Goal: Task Accomplishment & Management: Complete application form

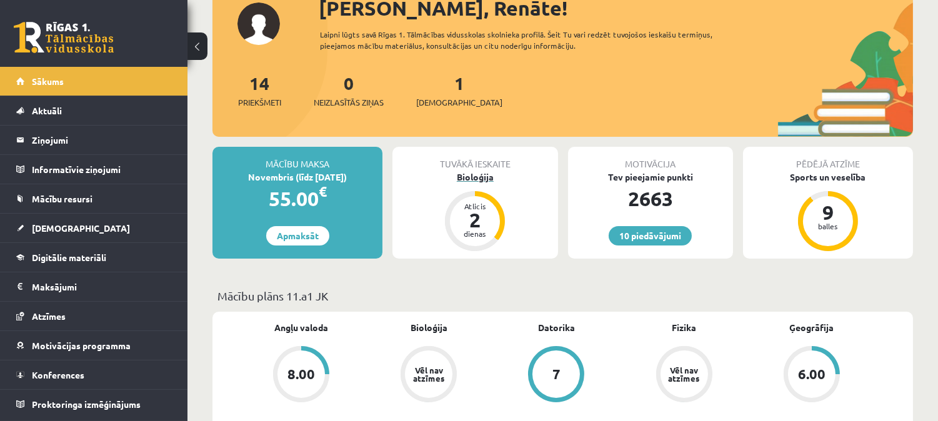
scroll to position [108, 0]
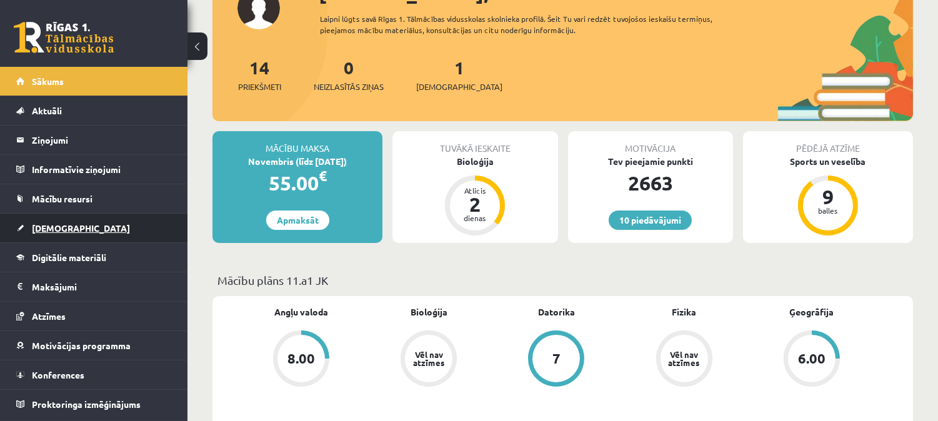
click at [41, 238] on link "[DEMOGRAPHIC_DATA]" at bounding box center [94, 228] width 156 height 29
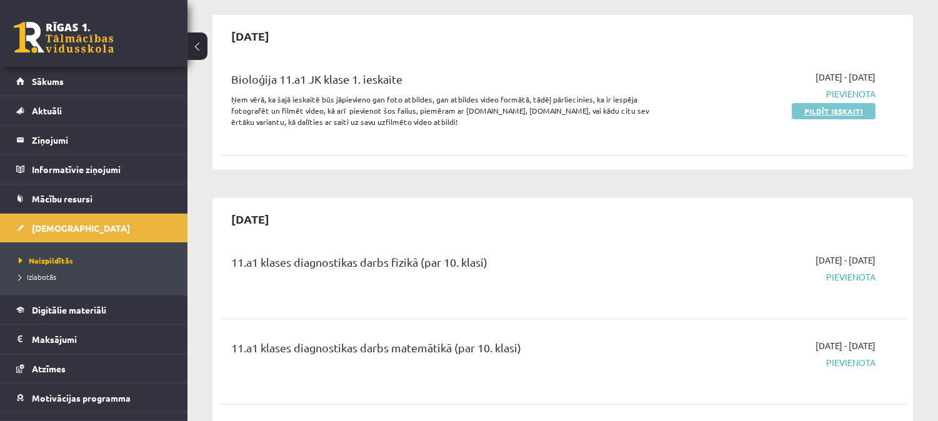
click at [838, 107] on link "Pildīt ieskaiti" at bounding box center [834, 111] width 84 height 16
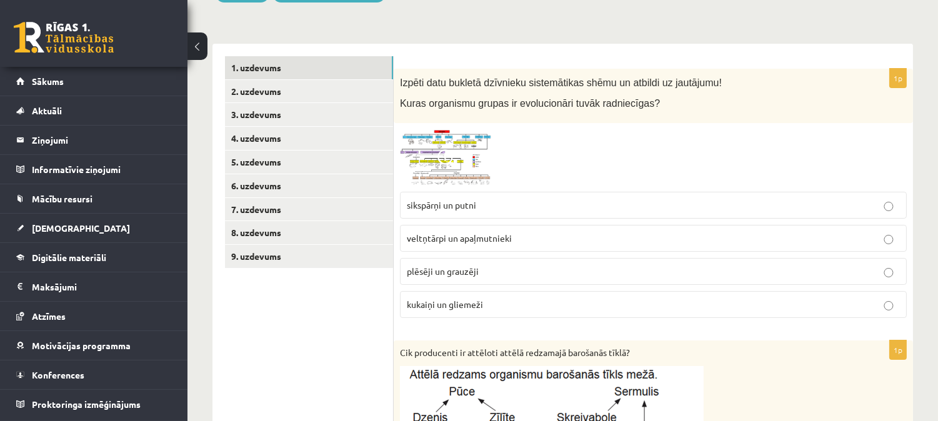
scroll to position [201, 0]
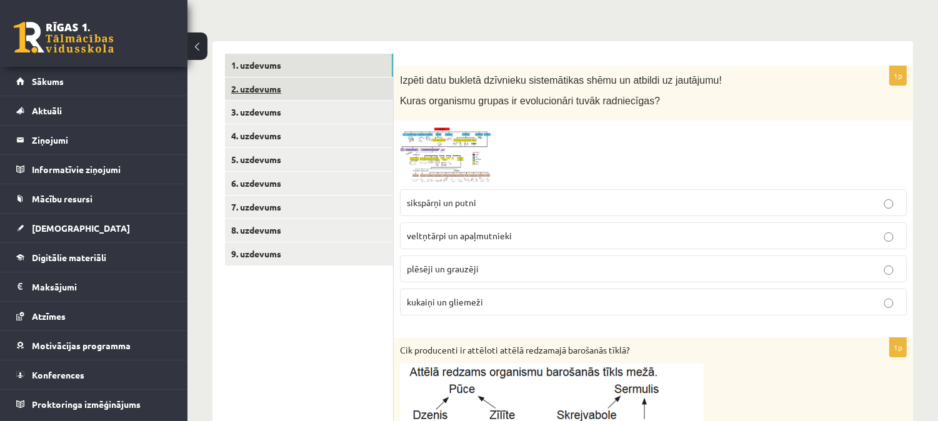
click at [351, 89] on link "2. uzdevums" at bounding box center [309, 89] width 168 height 23
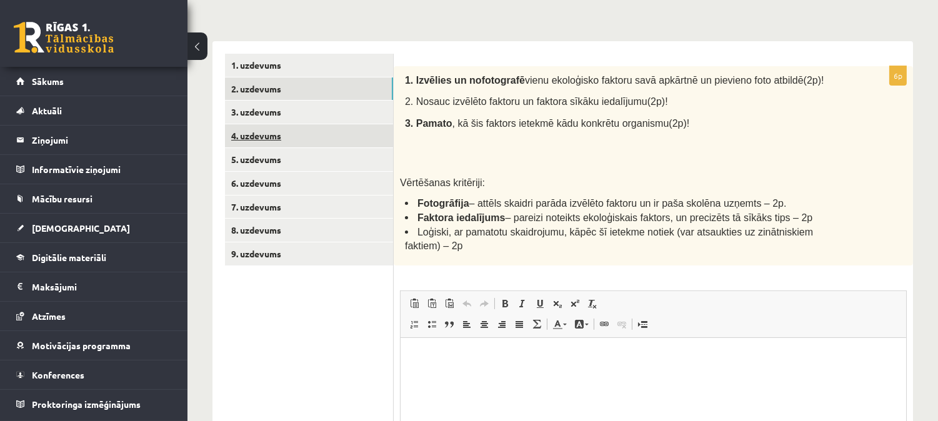
scroll to position [0, 0]
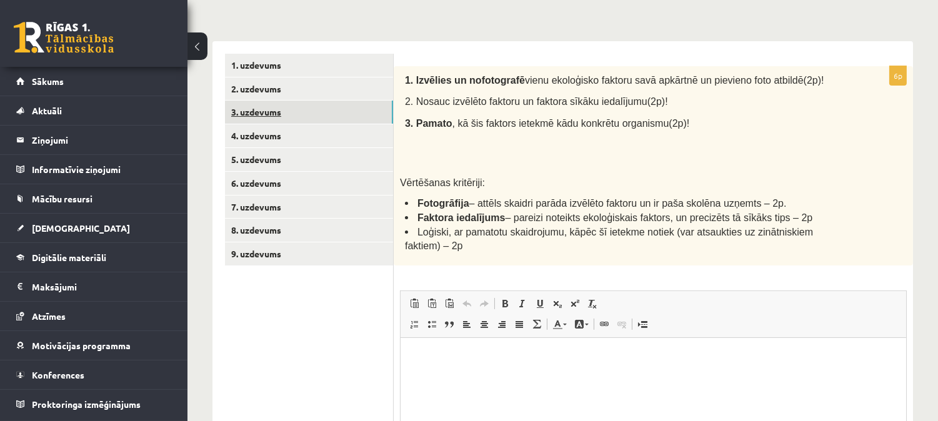
click at [310, 116] on link "3. uzdevums" at bounding box center [309, 112] width 168 height 23
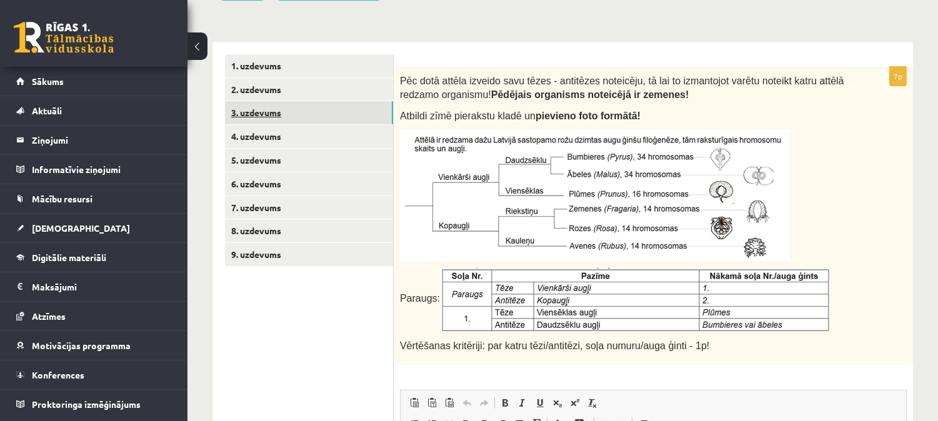
scroll to position [201, 0]
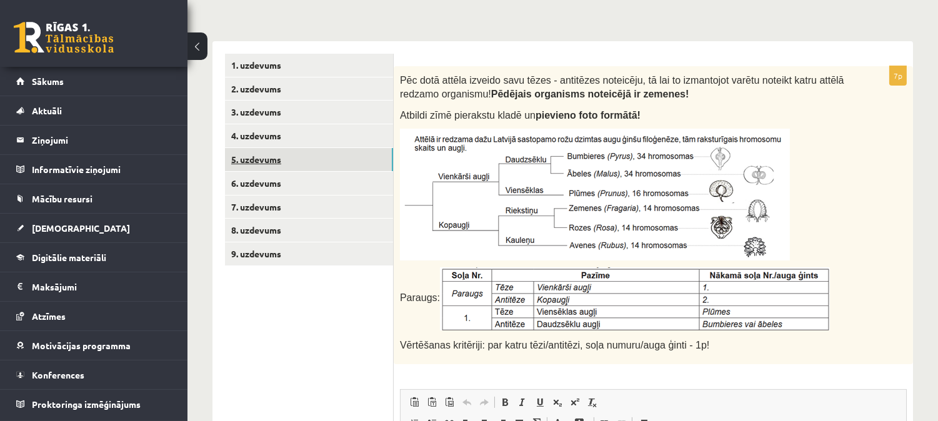
click at [294, 151] on link "5. uzdevums" at bounding box center [309, 159] width 168 height 23
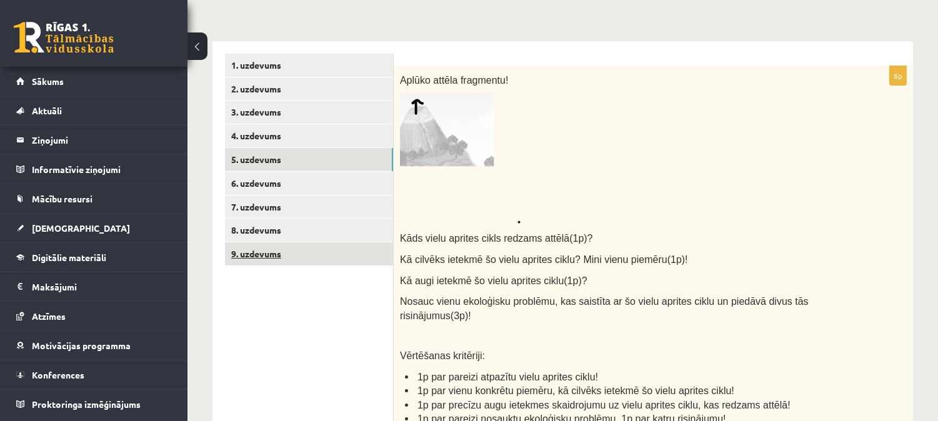
scroll to position [0, 0]
click at [266, 256] on link "9. uzdevums" at bounding box center [309, 254] width 168 height 23
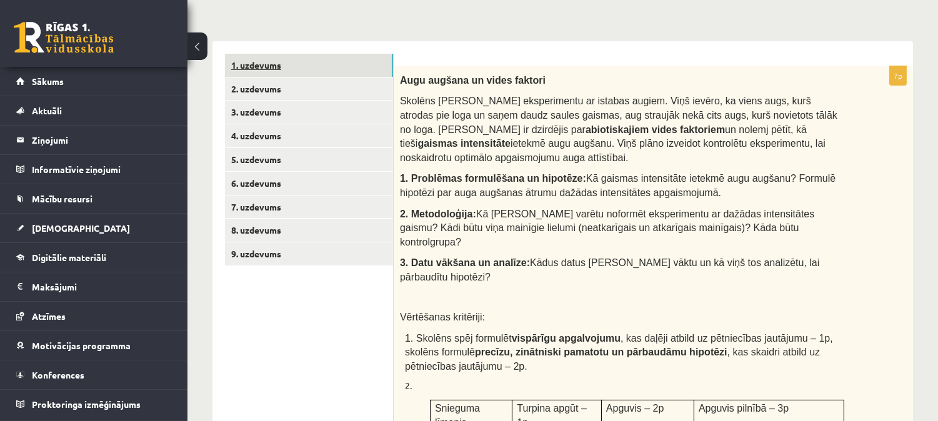
click at [288, 72] on link "1. uzdevums" at bounding box center [309, 65] width 168 height 23
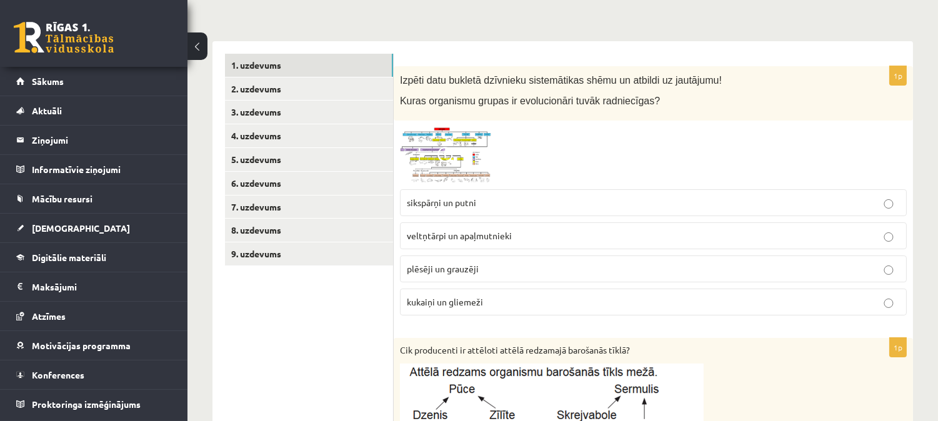
click at [473, 141] on img at bounding box center [447, 155] width 94 height 56
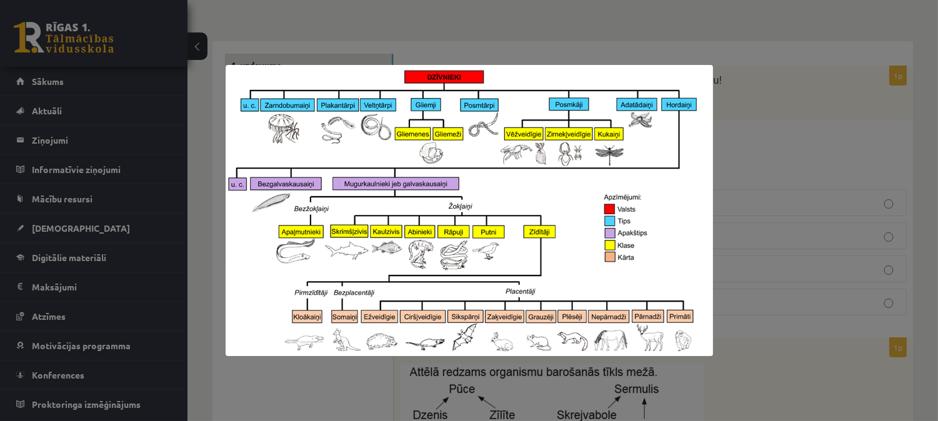
click at [760, 156] on div at bounding box center [469, 210] width 938 height 421
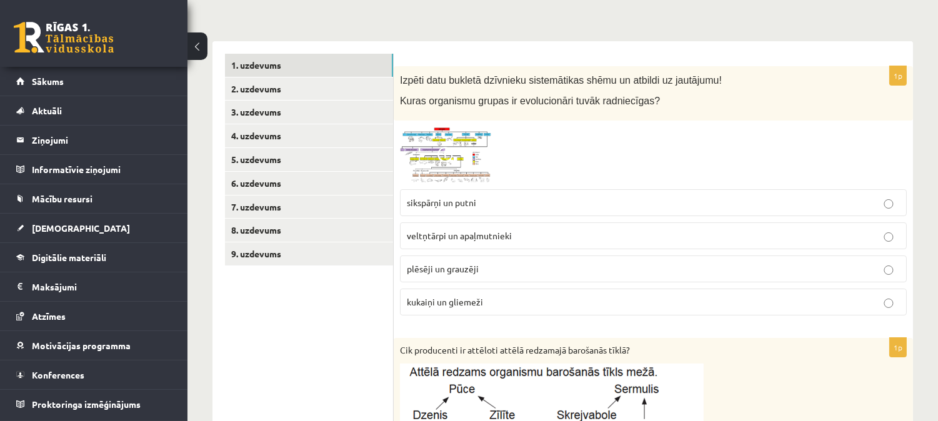
click at [429, 150] on img at bounding box center [447, 155] width 94 height 56
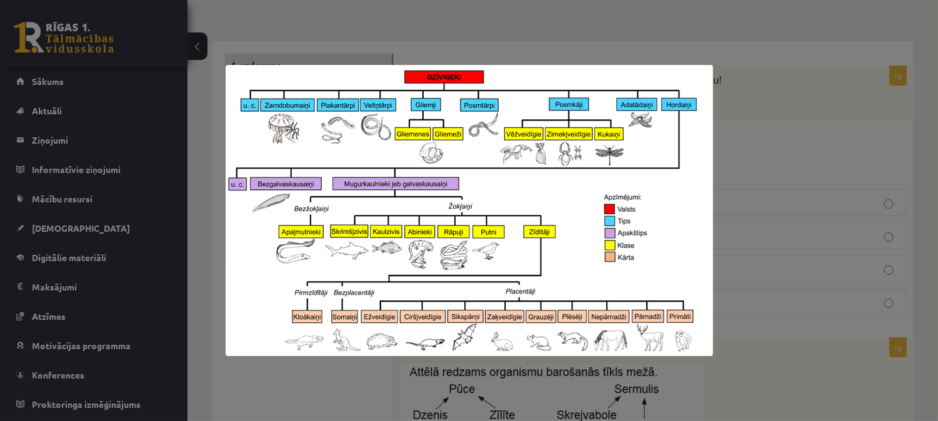
click at [791, 109] on div at bounding box center [469, 210] width 938 height 421
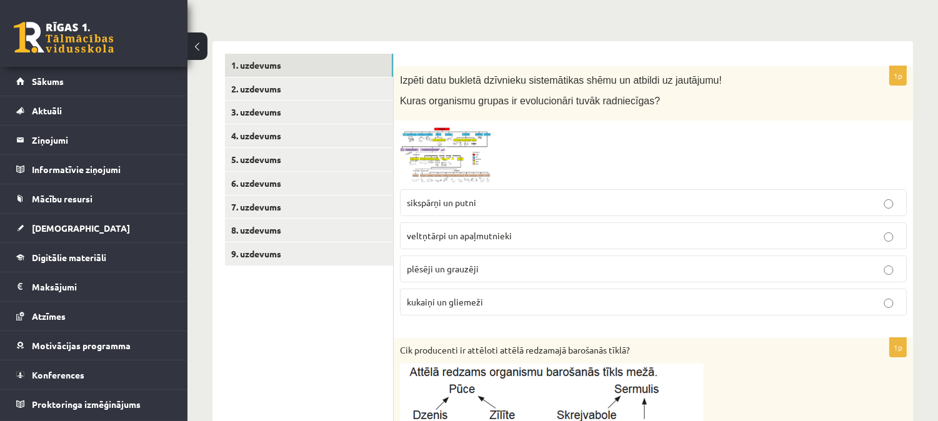
click at [459, 158] on img at bounding box center [447, 155] width 94 height 56
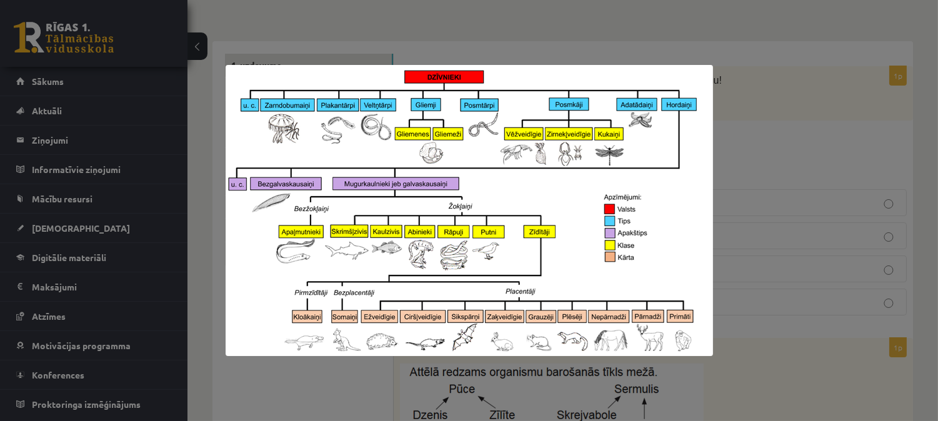
click at [705, 124] on img at bounding box center [470, 210] width 488 height 291
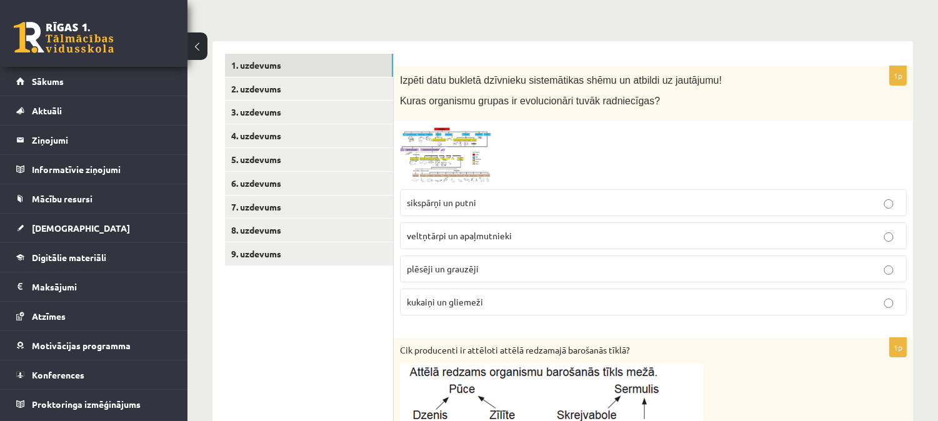
click at [504, 267] on p "plēsēji un grauzēji" at bounding box center [653, 269] width 493 height 13
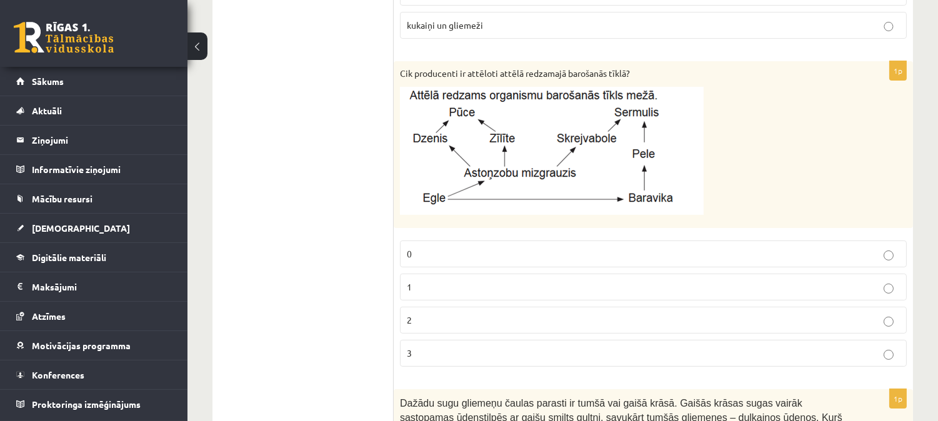
scroll to position [478, 0]
click at [656, 310] on label "2" at bounding box center [653, 319] width 507 height 27
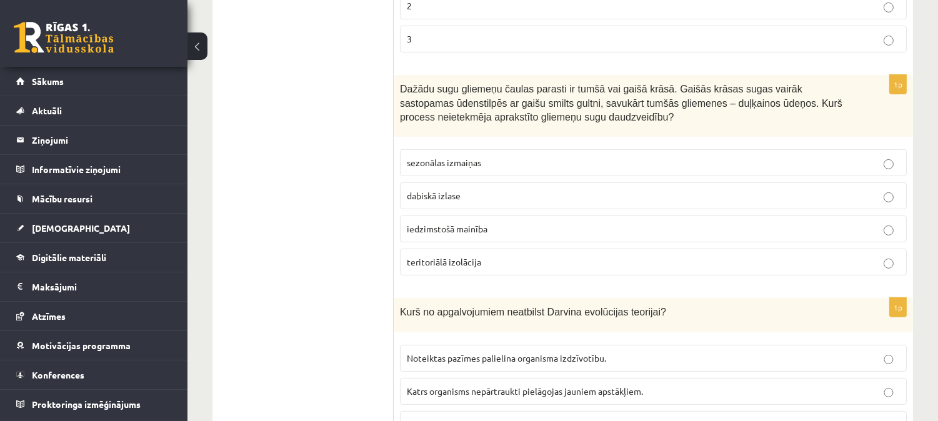
scroll to position [795, 0]
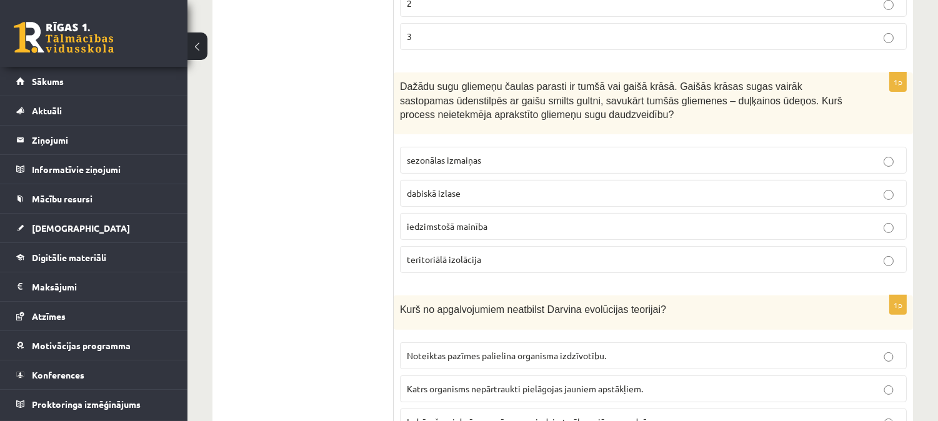
click at [511, 258] on p "teritoriālā izolācija" at bounding box center [653, 259] width 493 height 13
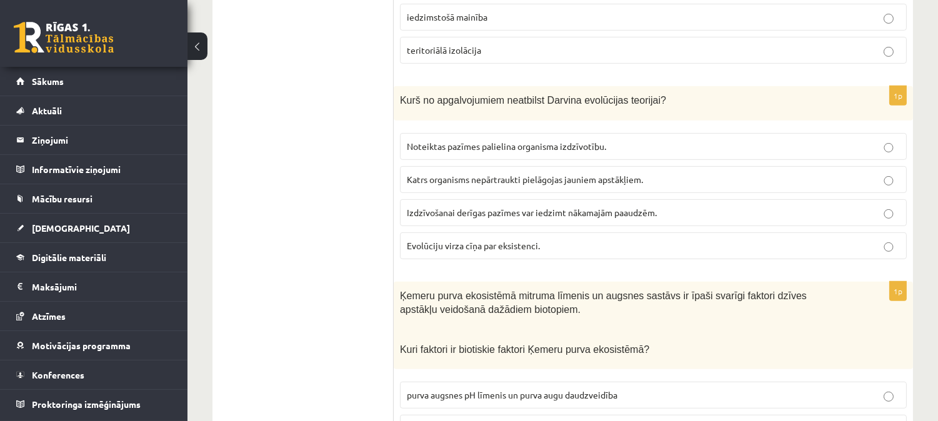
scroll to position [1003, 0]
click at [489, 186] on p "Katrs organisms nepārtraukti pielāgojas jauniem apstākļiem." at bounding box center [653, 180] width 493 height 13
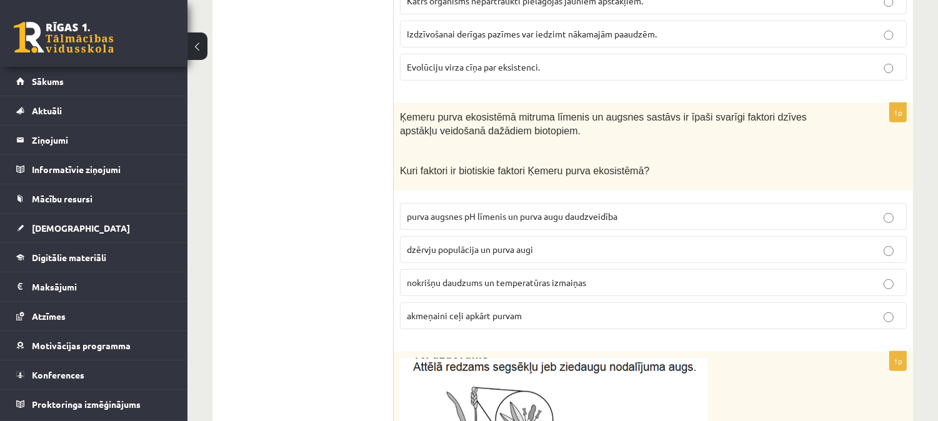
scroll to position [1188, 0]
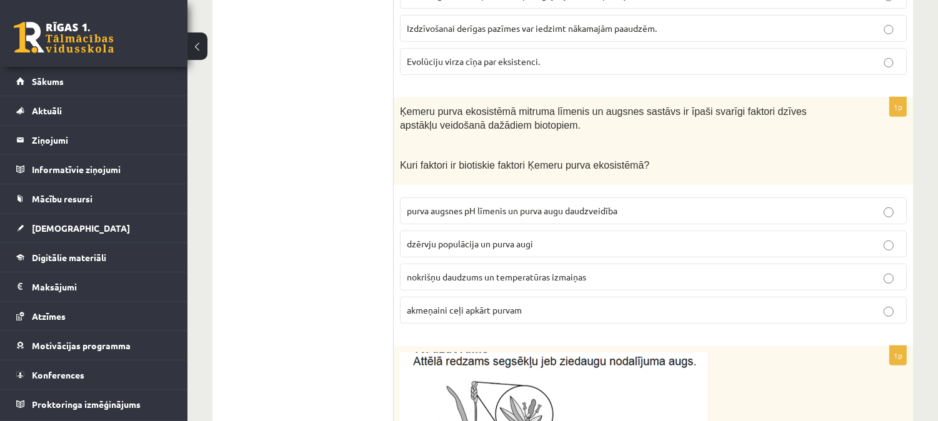
click at [454, 241] on span "dzērvju populācija un purva augi" at bounding box center [470, 243] width 126 height 11
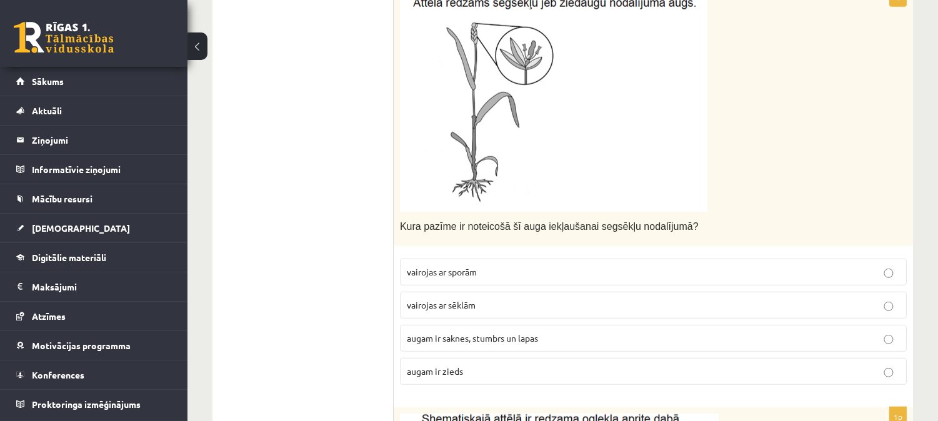
scroll to position [1551, 0]
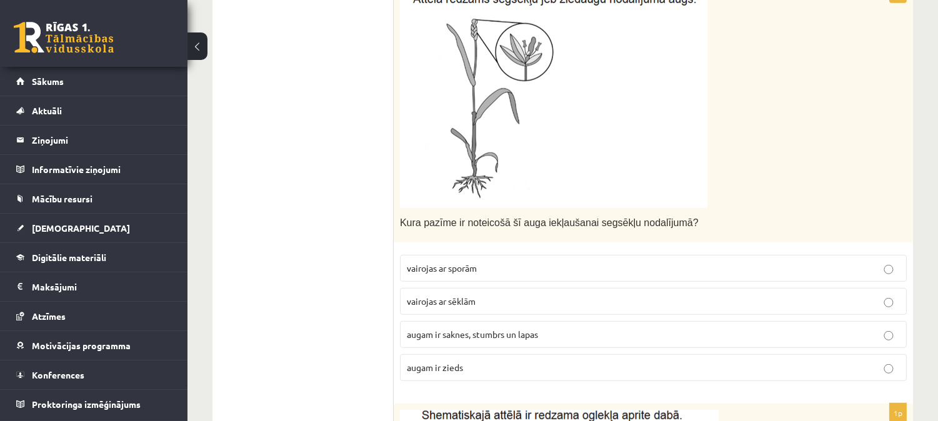
click at [442, 336] on span "augam ir saknes, stumbrs un lapas" at bounding box center [472, 334] width 131 height 11
click at [434, 308] on p "vairojas ar sēklām" at bounding box center [653, 301] width 493 height 13
click at [435, 366] on span "augam ir zieds" at bounding box center [435, 367] width 56 height 11
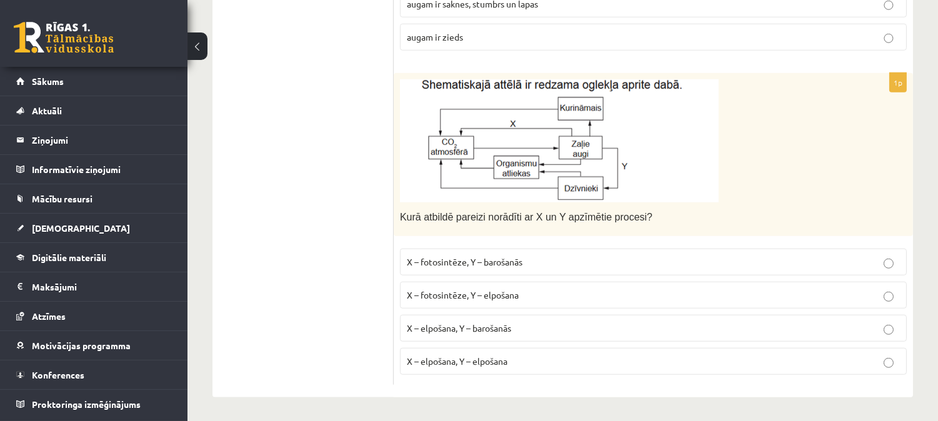
scroll to position [1885, 0]
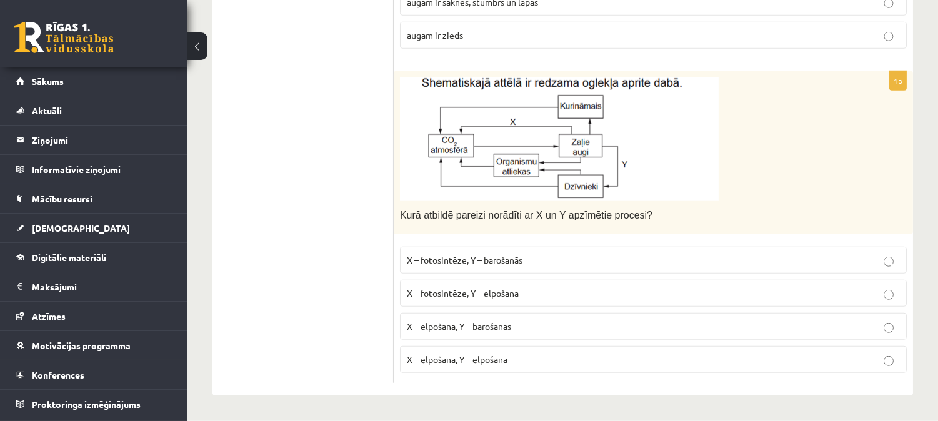
click at [440, 280] on label "X – fotosintēze, Y – elpošana" at bounding box center [653, 293] width 507 height 27
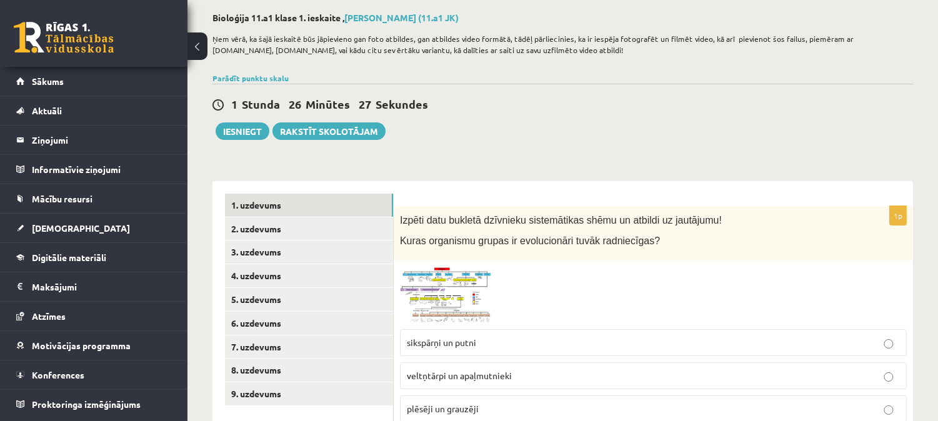
scroll to position [0, 0]
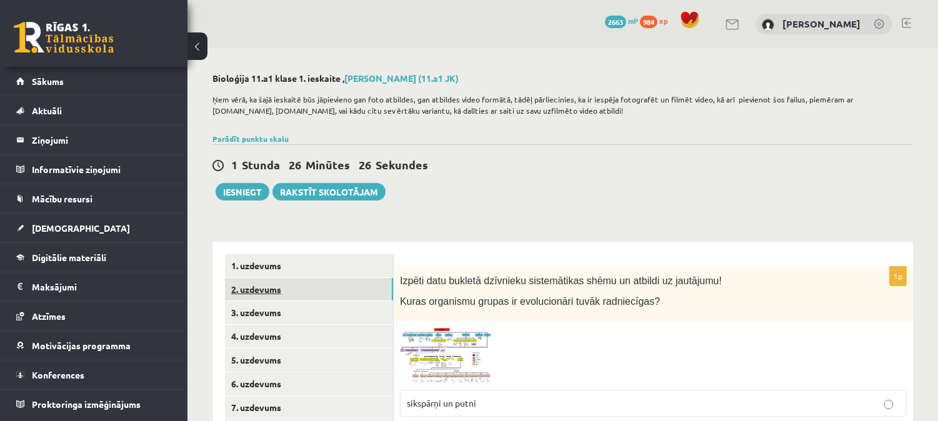
click at [305, 281] on link "2. uzdevums" at bounding box center [309, 289] width 168 height 23
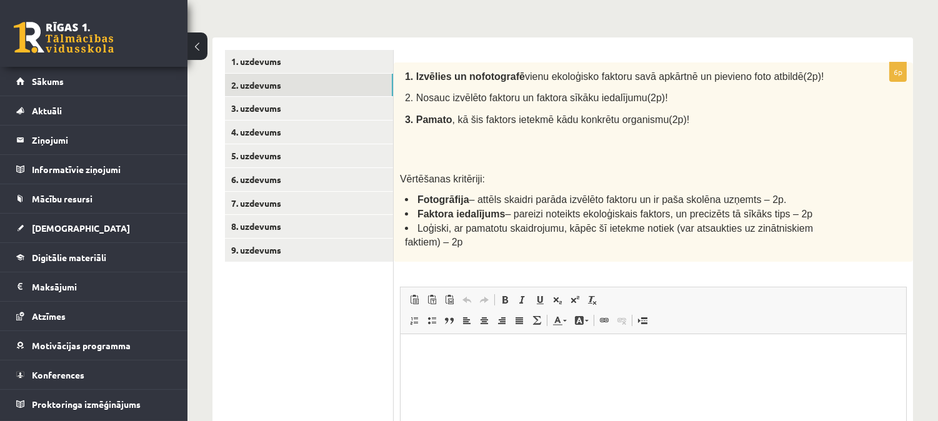
scroll to position [216, 0]
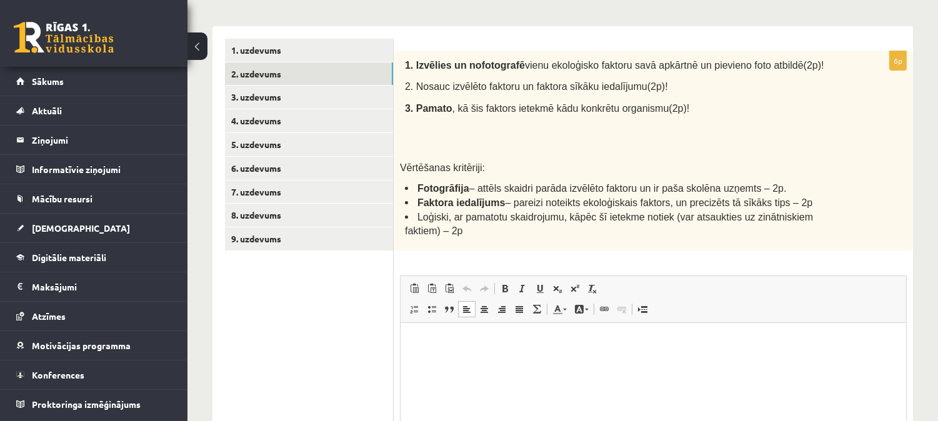
click at [476, 361] on html at bounding box center [653, 342] width 506 height 38
click at [513, 336] on p "**********" at bounding box center [653, 341] width 481 height 13
click at [586, 344] on p "**********" at bounding box center [653, 341] width 481 height 13
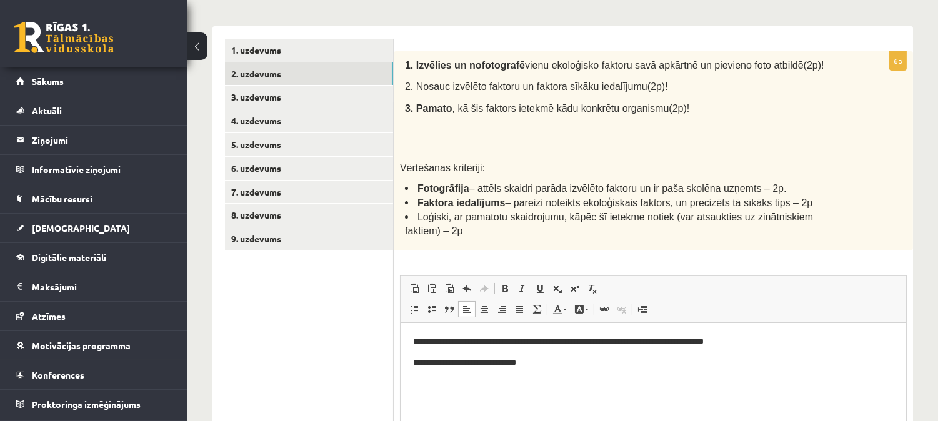
click at [458, 359] on p "**********" at bounding box center [653, 362] width 481 height 13
click at [559, 364] on p "**********" at bounding box center [653, 362] width 481 height 13
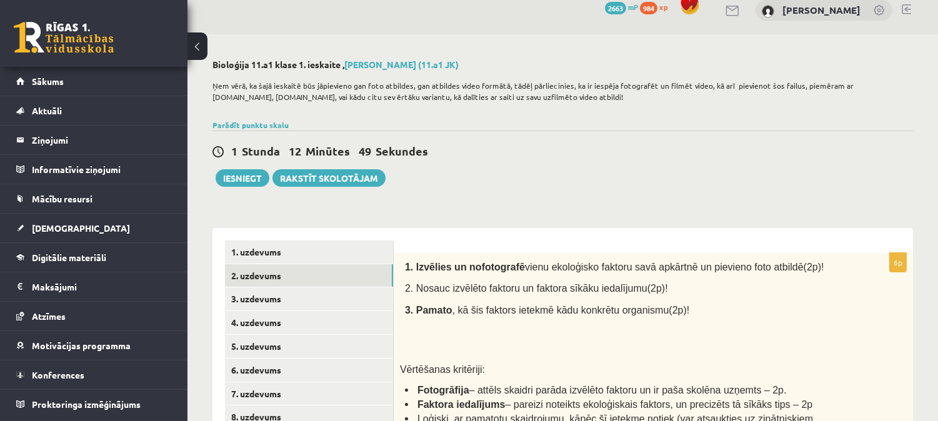
scroll to position [23, 0]
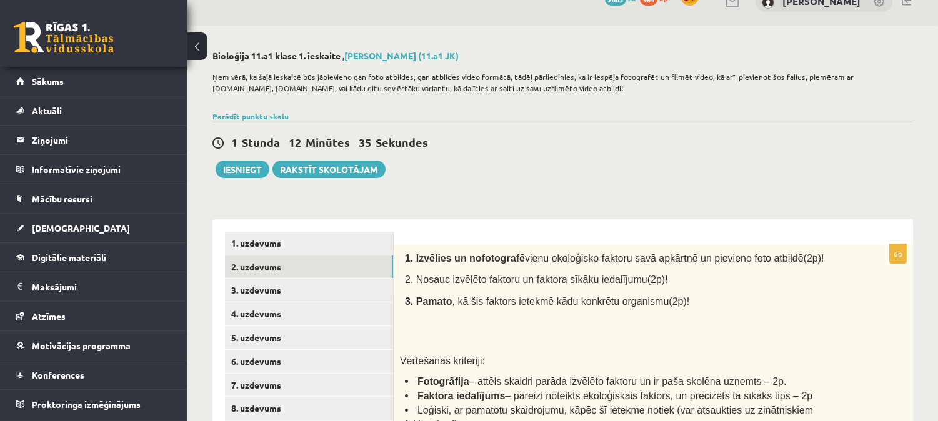
click at [518, 197] on div "**********" at bounding box center [563, 396] width 751 height 741
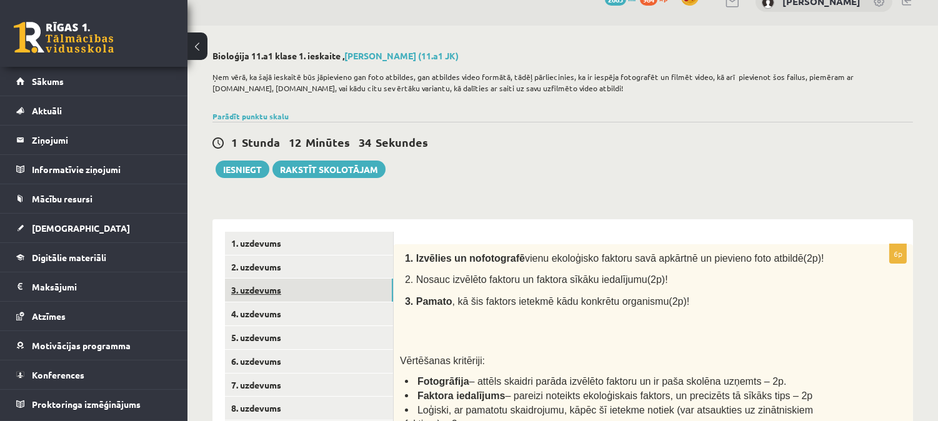
click at [244, 290] on link "3. uzdevums" at bounding box center [309, 290] width 168 height 23
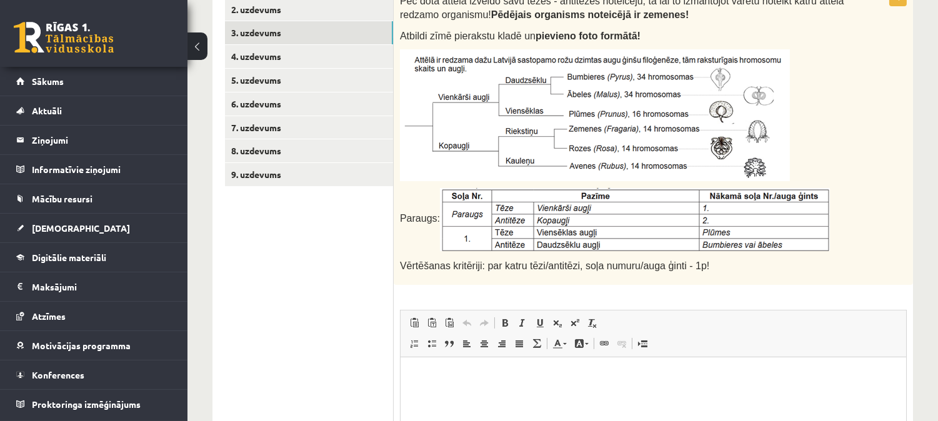
scroll to position [279, 0]
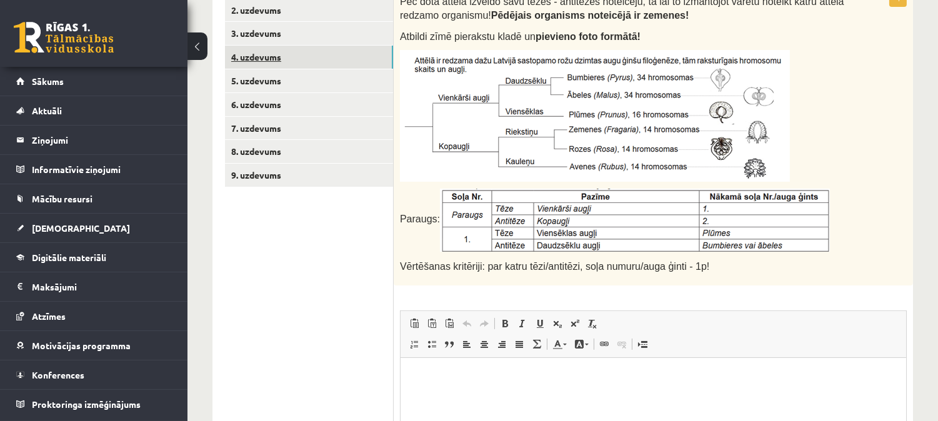
click at [382, 48] on link "4. uzdevums" at bounding box center [309, 57] width 168 height 23
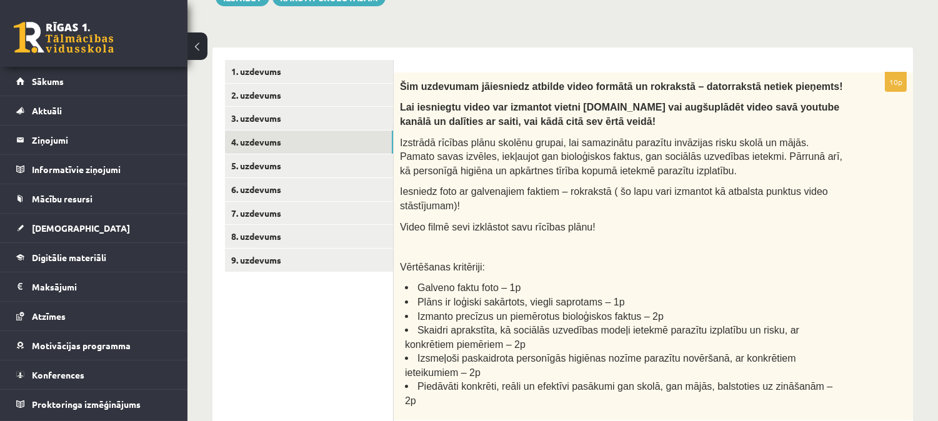
scroll to position [203, 0]
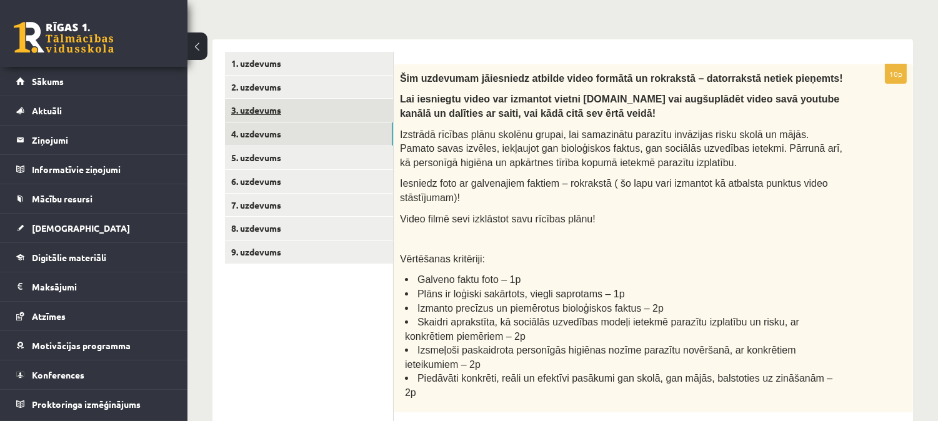
click at [367, 99] on link "3. uzdevums" at bounding box center [309, 110] width 168 height 23
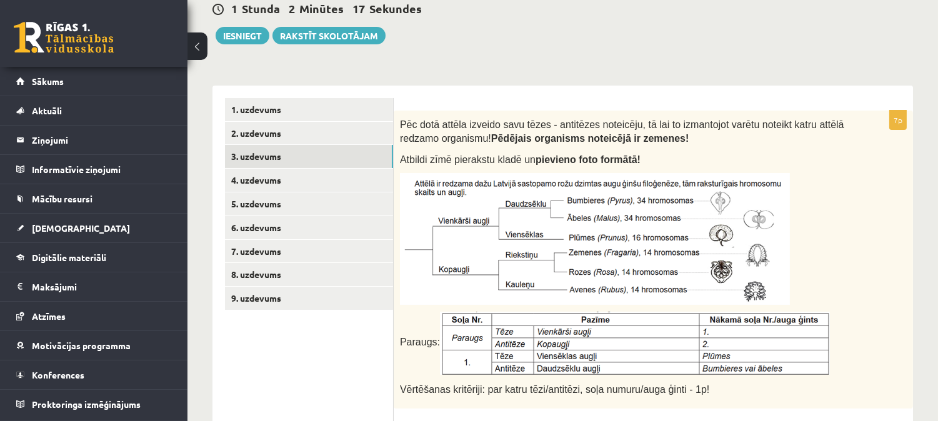
scroll to position [157, 0]
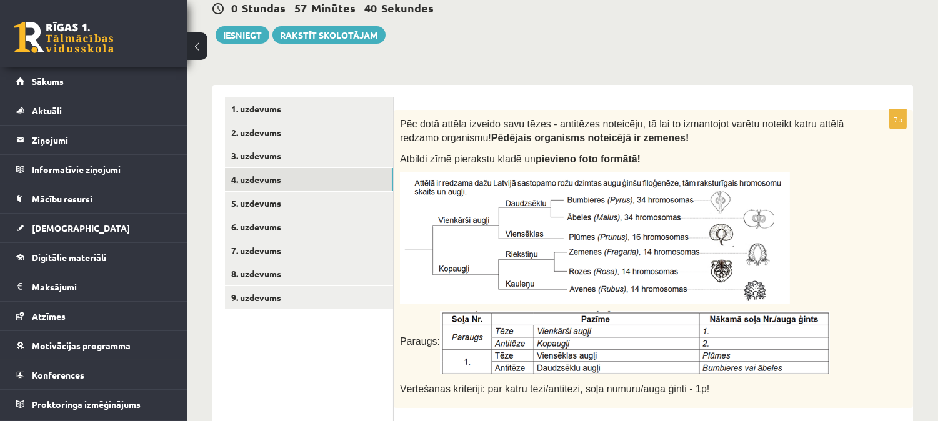
click at [309, 183] on link "4. uzdevums" at bounding box center [309, 179] width 168 height 23
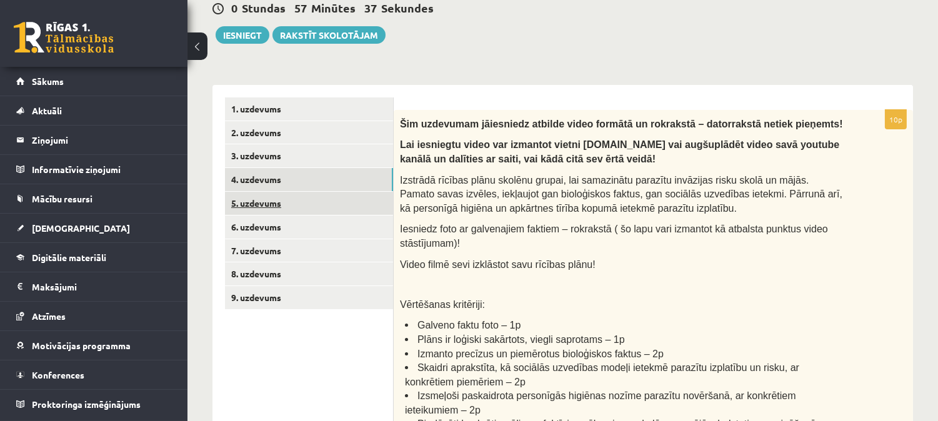
scroll to position [0, 0]
click at [379, 207] on link "5. uzdevums" at bounding box center [309, 203] width 168 height 23
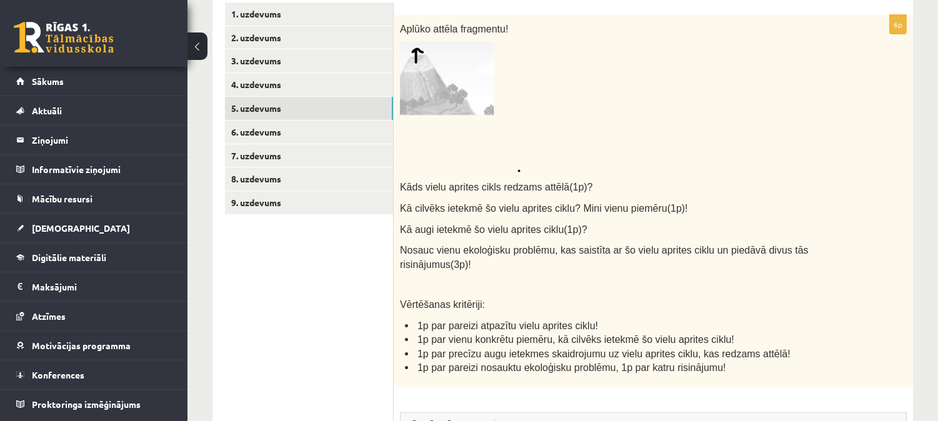
scroll to position [264, 0]
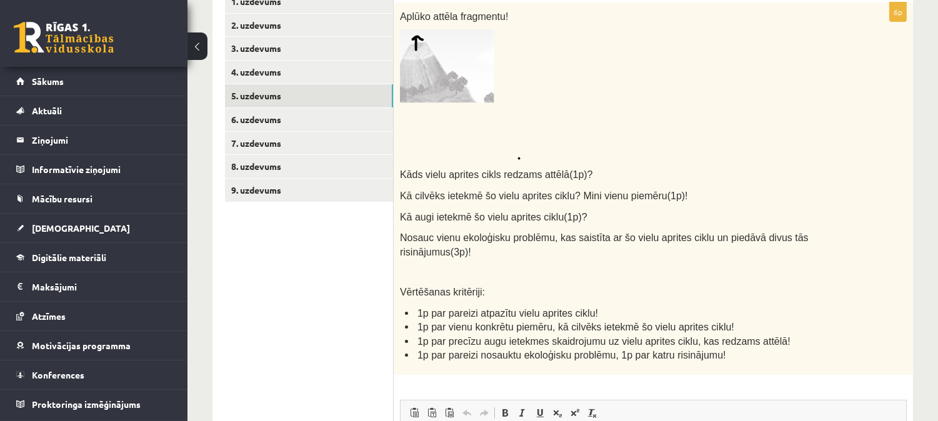
click at [790, 97] on form "6p Aplūko attēla fragmentu! Kāds vielu aprites cikls redzams attēlā(1p)? Kā cil…" at bounding box center [653, 325] width 494 height 670
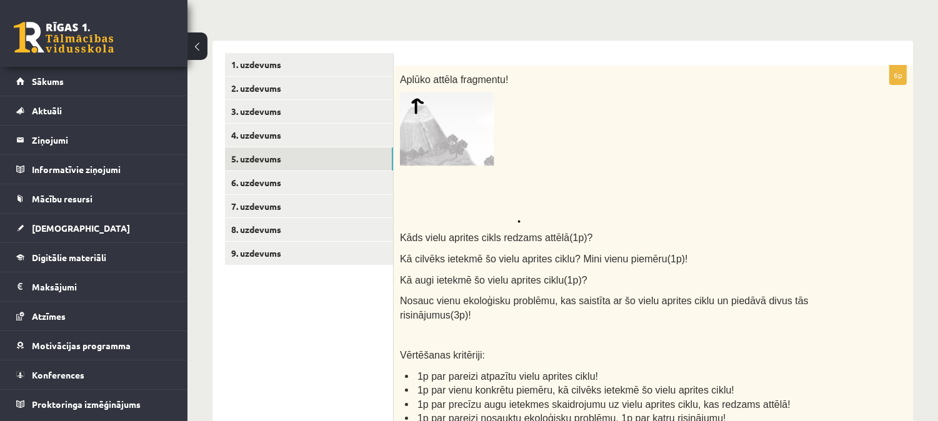
scroll to position [208, 0]
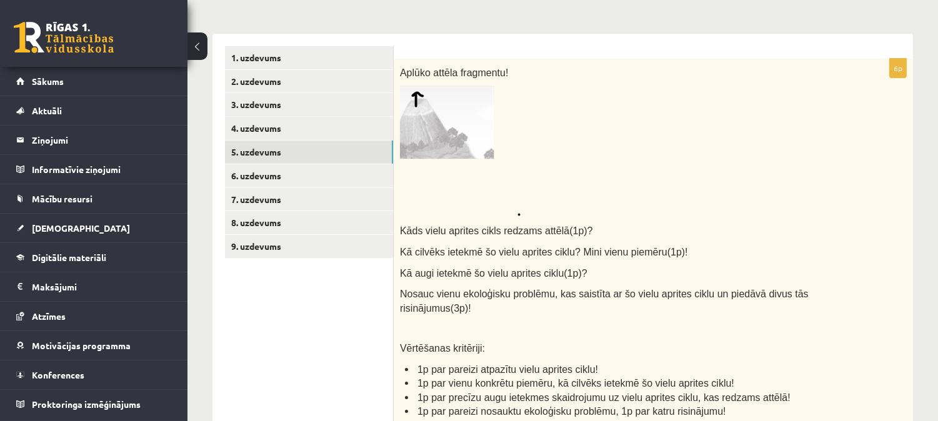
click at [440, 114] on img at bounding box center [460, 151] width 121 height 131
click at [403, 119] on img at bounding box center [460, 151] width 121 height 131
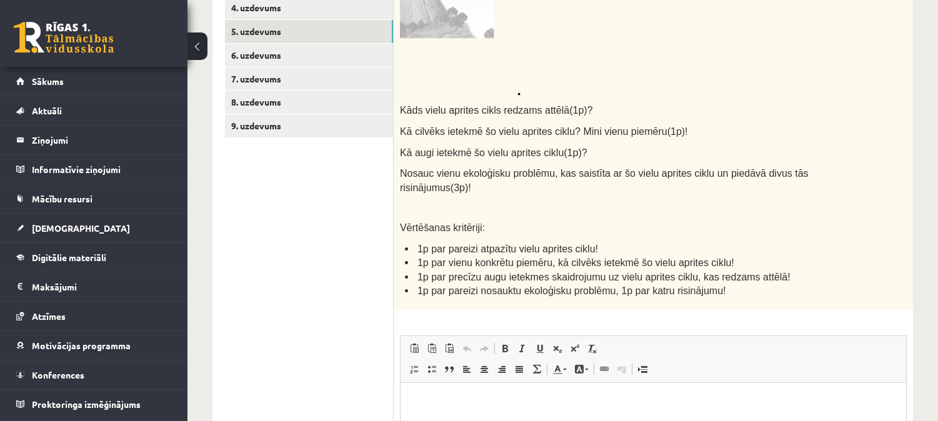
scroll to position [332, 0]
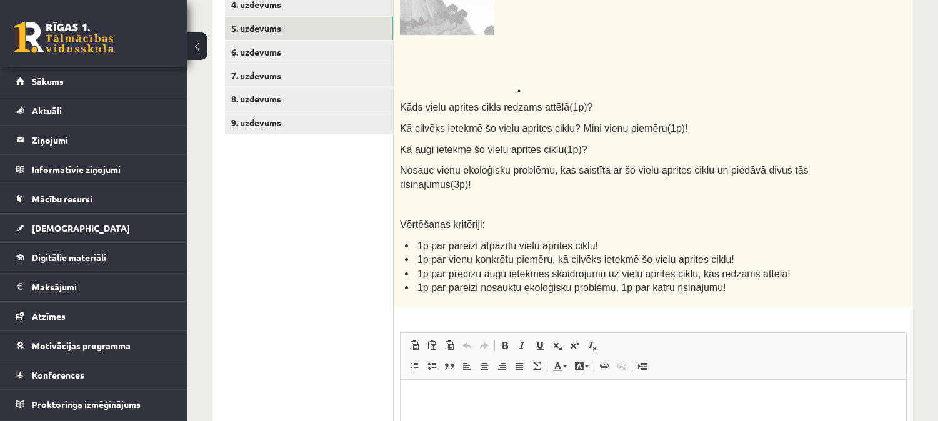
click at [439, 416] on html at bounding box center [653, 398] width 506 height 38
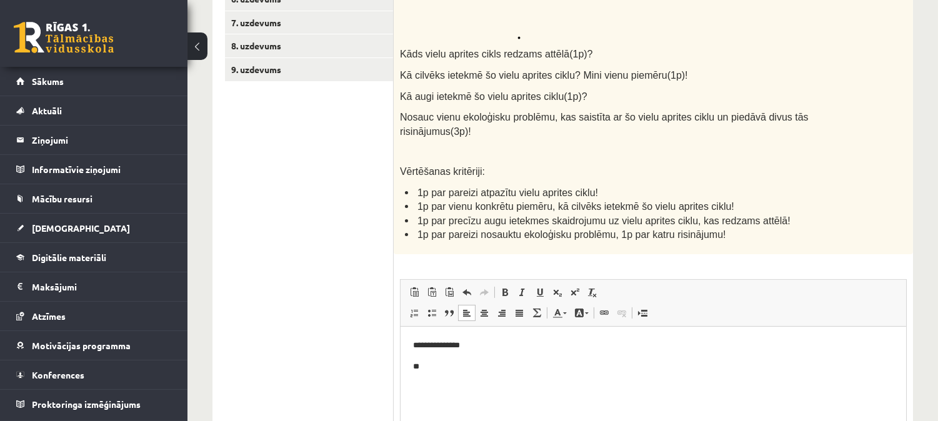
scroll to position [386, 0]
click at [473, 366] on p "**" at bounding box center [653, 365] width 481 height 13
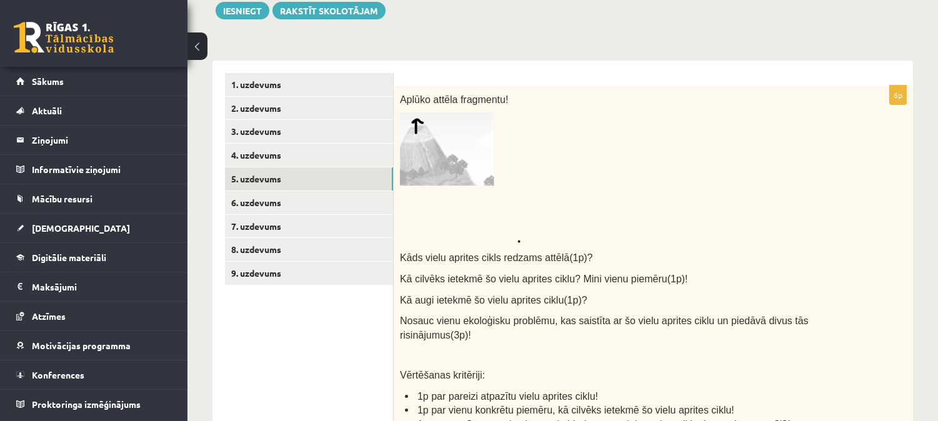
scroll to position [178, 0]
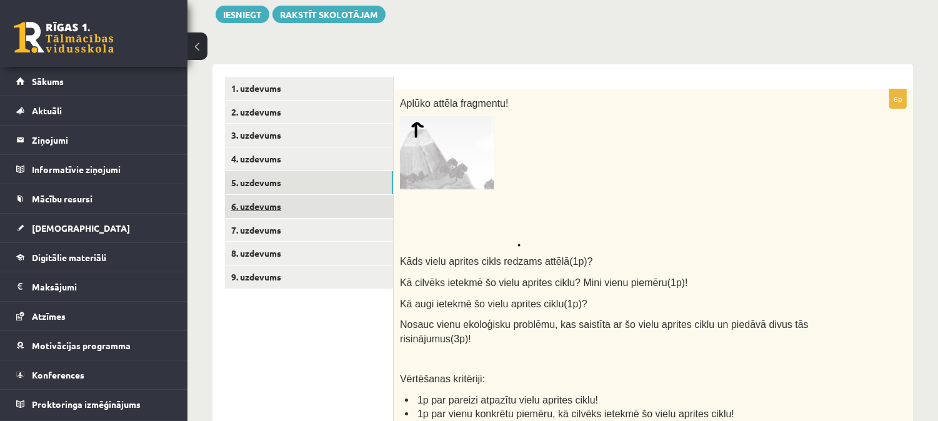
click at [283, 207] on link "6. uzdevums" at bounding box center [309, 206] width 168 height 23
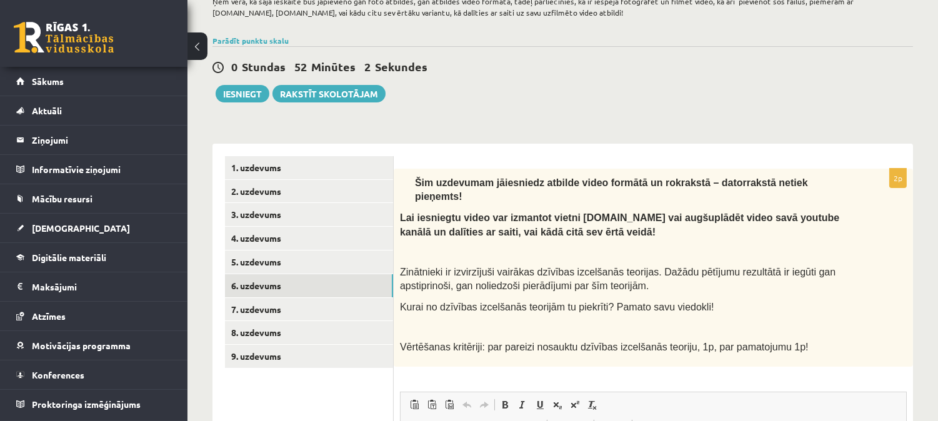
scroll to position [100, 0]
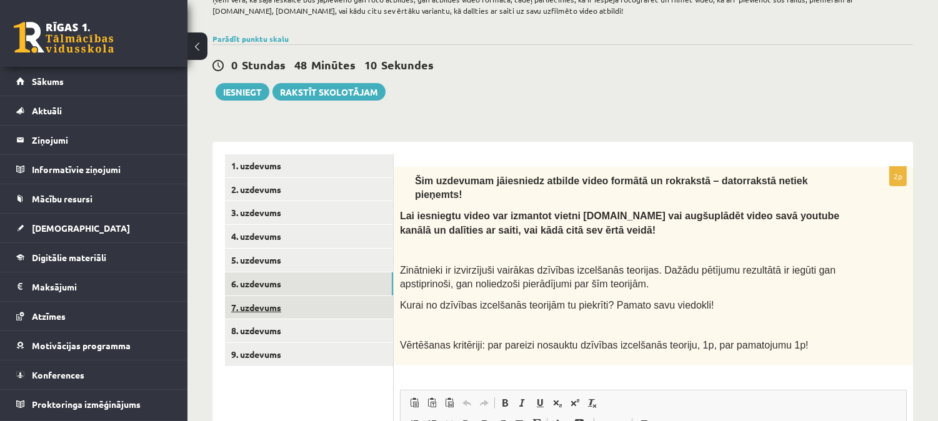
click at [304, 302] on link "7. uzdevums" at bounding box center [309, 307] width 168 height 23
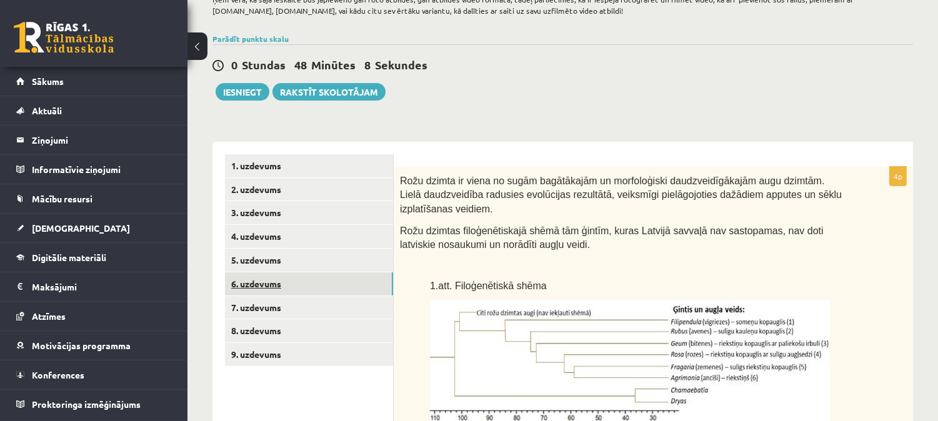
click at [296, 291] on link "6. uzdevums" at bounding box center [309, 284] width 168 height 23
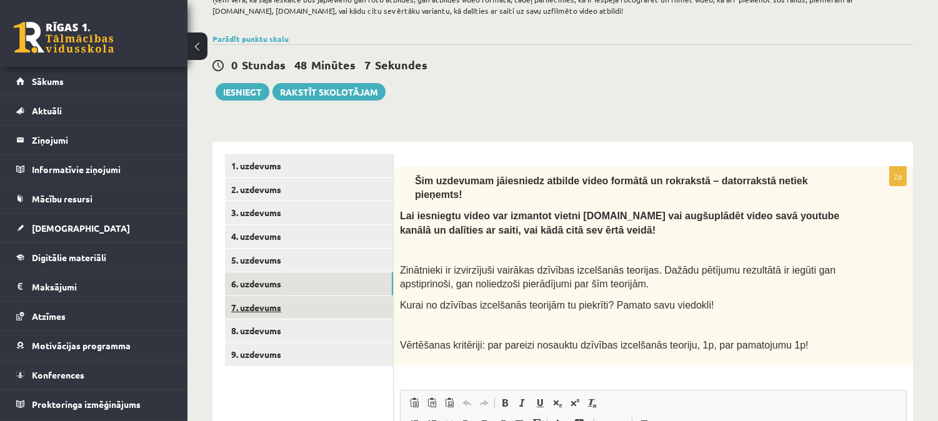
scroll to position [0, 0]
click at [296, 302] on link "7. uzdevums" at bounding box center [309, 307] width 168 height 23
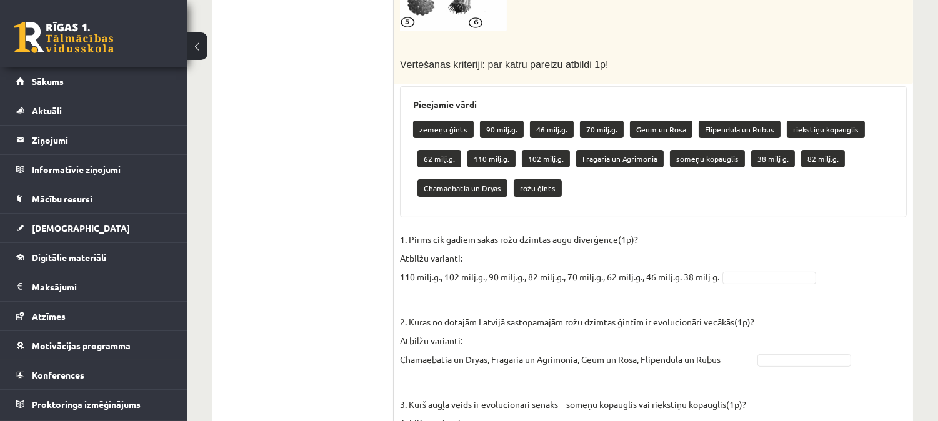
scroll to position [677, 0]
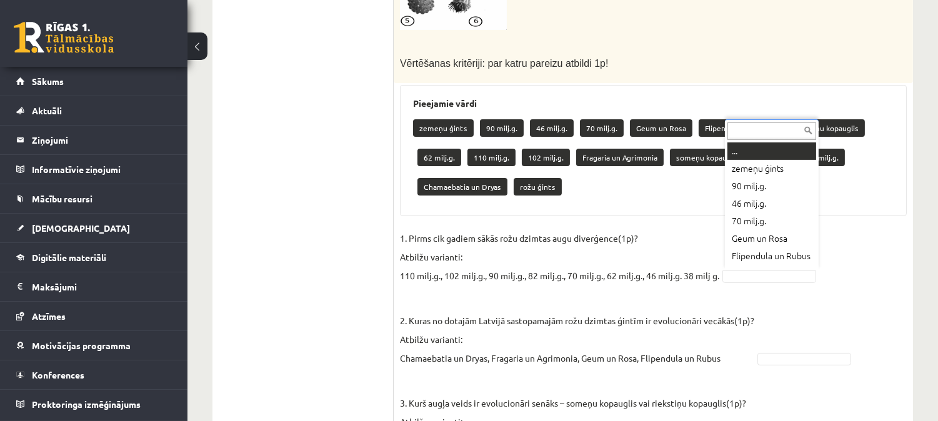
drag, startPoint x: 746, startPoint y: 268, endPoint x: 767, endPoint y: 269, distance: 20.7
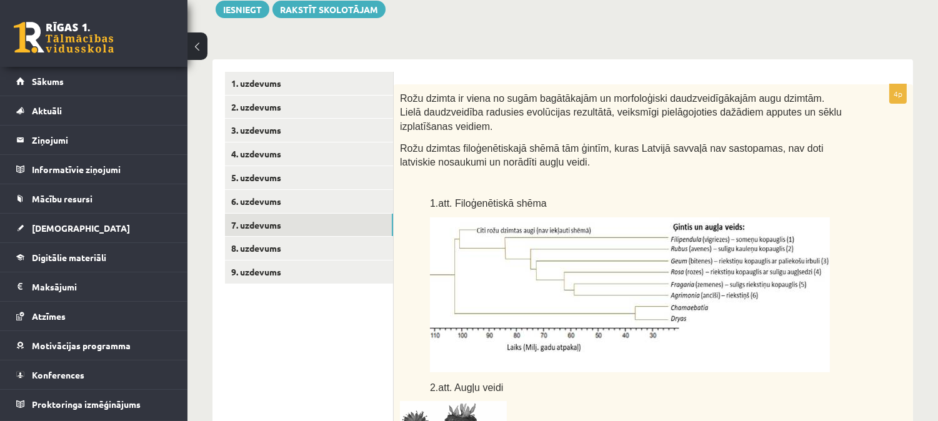
scroll to position [169, 0]
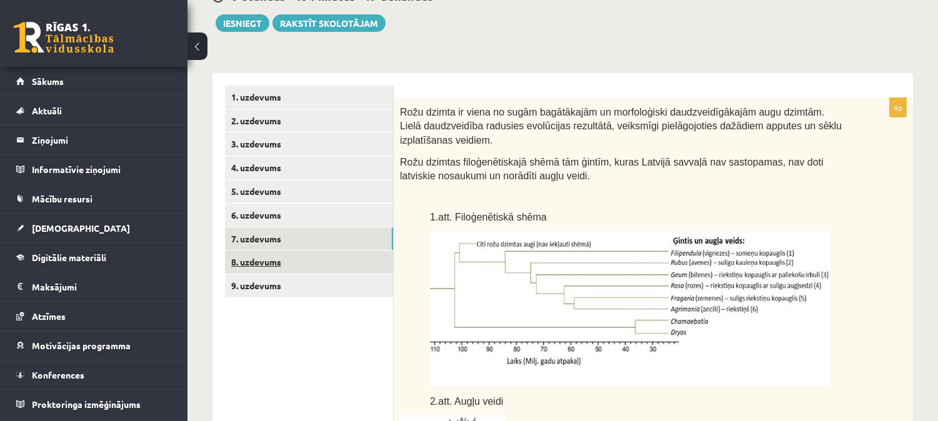
click at [316, 266] on link "8. uzdevums" at bounding box center [309, 262] width 168 height 23
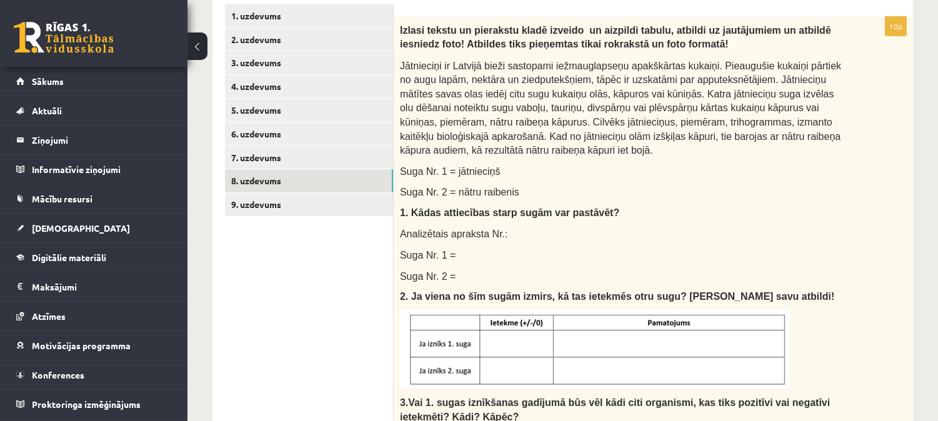
scroll to position [253, 0]
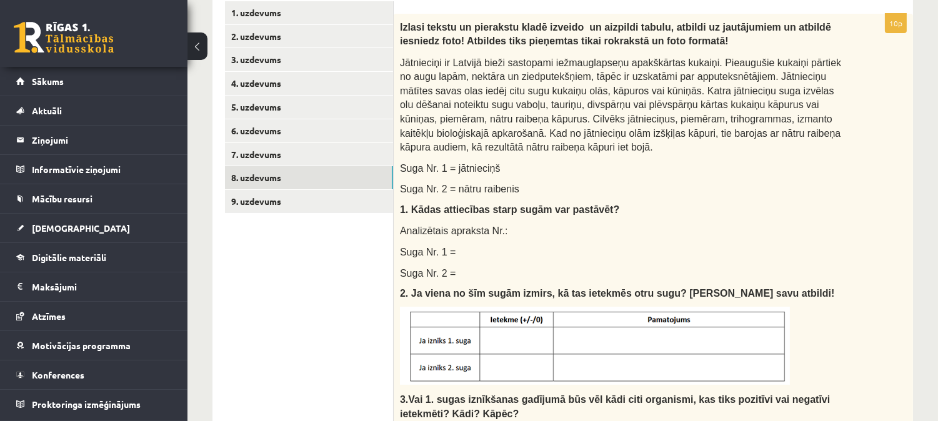
click at [772, 55] on div "Izlasi tekstu un pierakstu kladē izveido un aizpildi tabulu, atbildi uz jautāju…" at bounding box center [653, 326] width 519 height 624
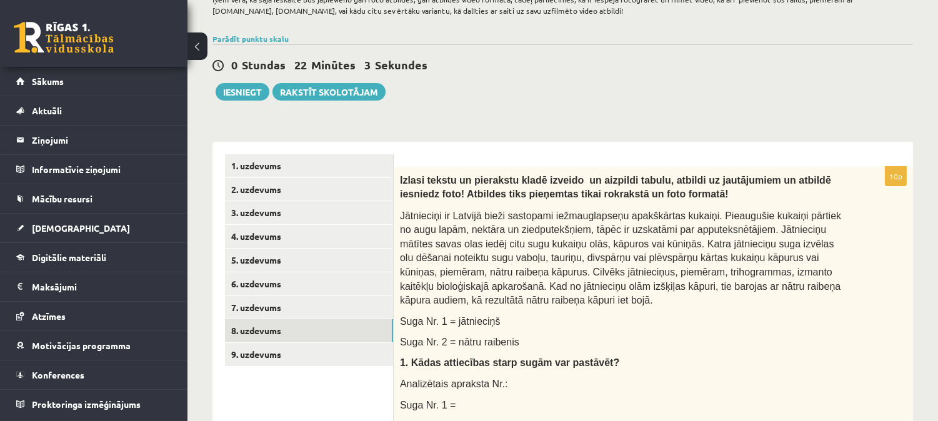
scroll to position [84, 0]
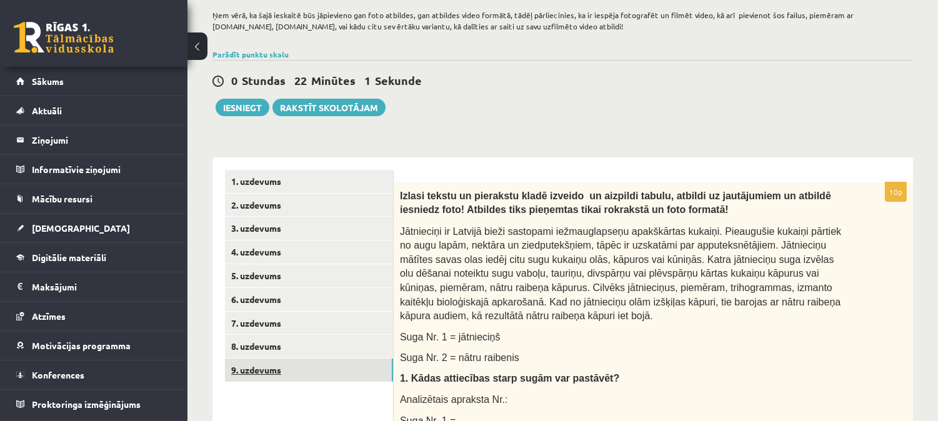
click at [304, 369] on link "9. uzdevums" at bounding box center [309, 370] width 168 height 23
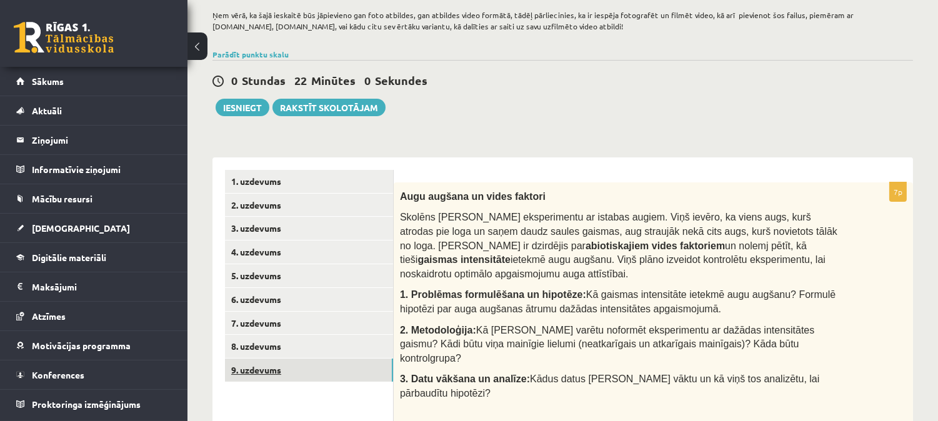
scroll to position [0, 0]
click at [543, 325] on span "Kā [PERSON_NAME] varētu noformēt eksperimentu ar dažādas intensitātes gaismu? K…" at bounding box center [607, 344] width 414 height 39
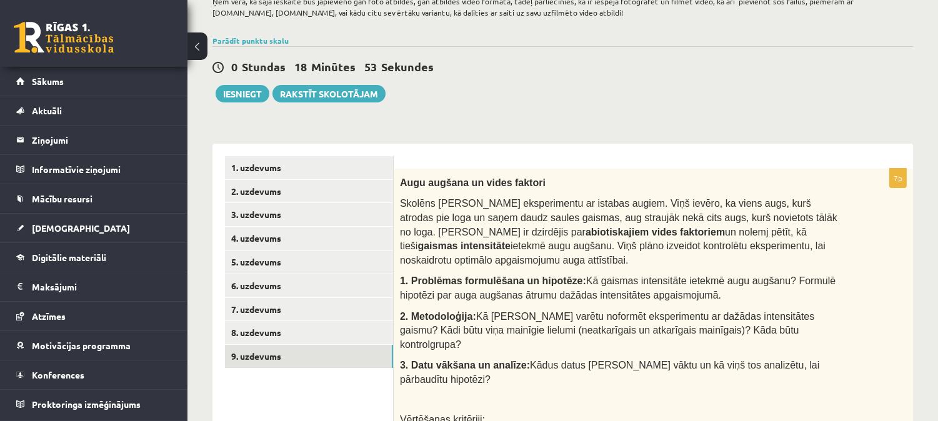
scroll to position [108, 0]
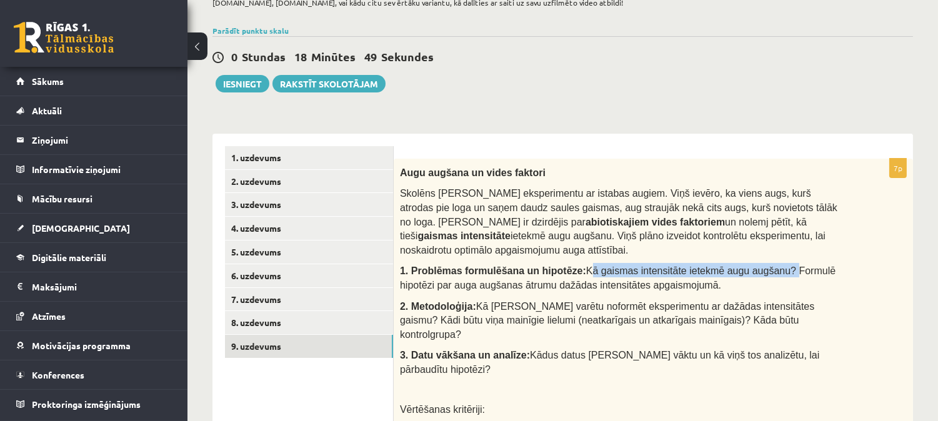
drag, startPoint x: 564, startPoint y: 253, endPoint x: 752, endPoint y: 251, distance: 187.5
click at [752, 266] on span "Kā gaismas intensitāte ietekmē augu augšanu? Formulē hipotēzi par auga augšanas…" at bounding box center [618, 278] width 436 height 25
copy span "Kā gaismas intensitāte ietekmē augu augšanu?"
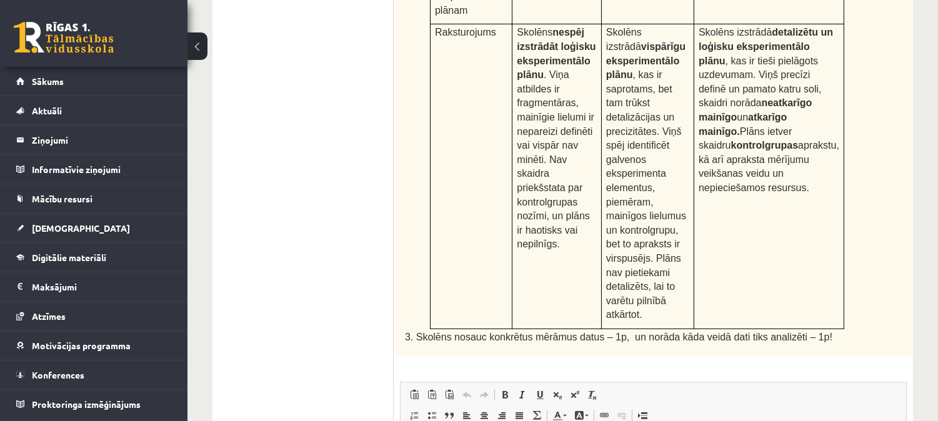
scroll to position [679, 0]
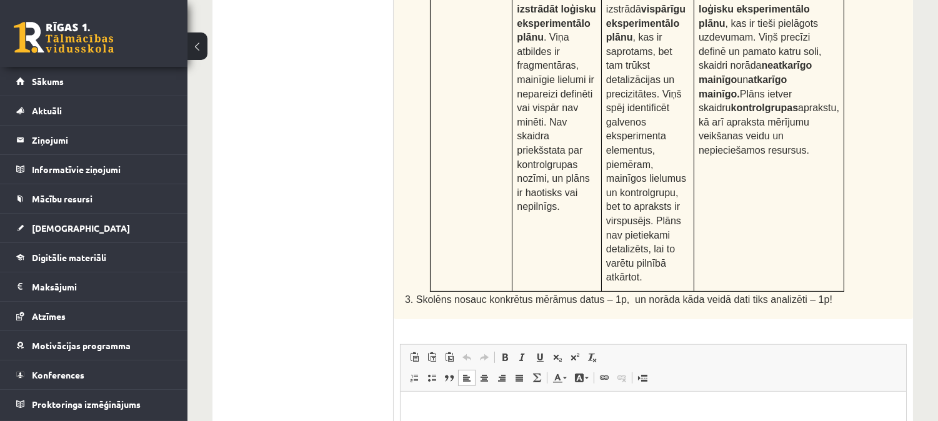
click at [544, 421] on html at bounding box center [653, 410] width 506 height 38
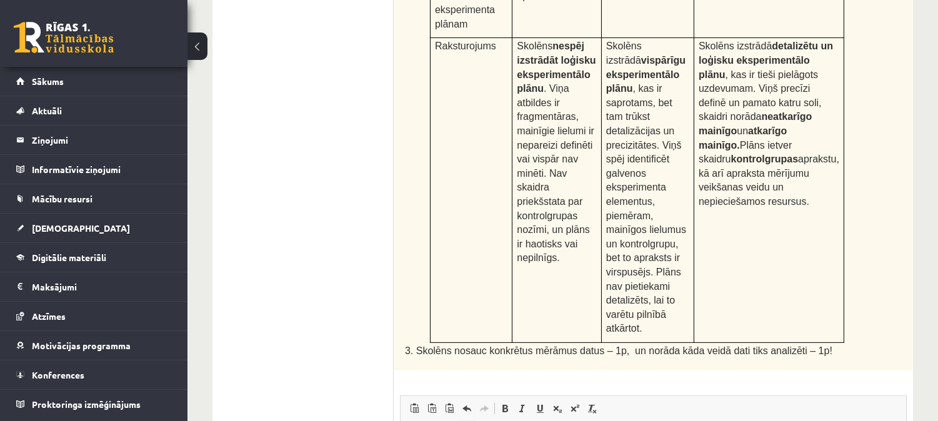
scroll to position [648, 0]
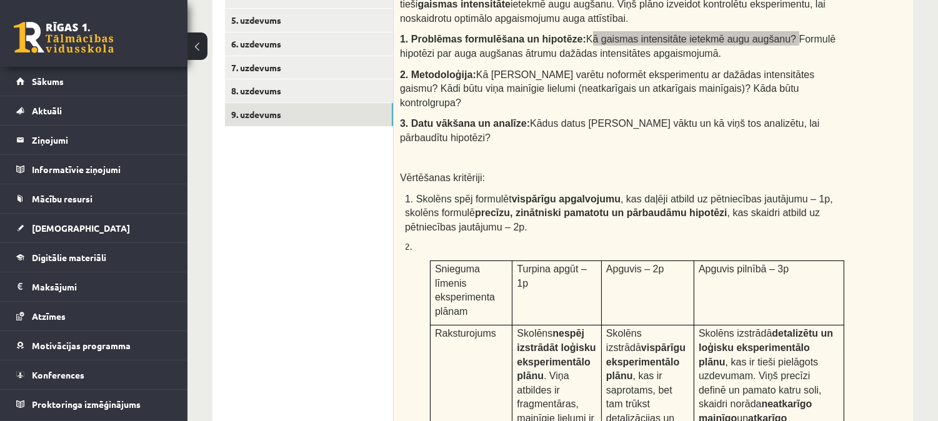
scroll to position [726, 0]
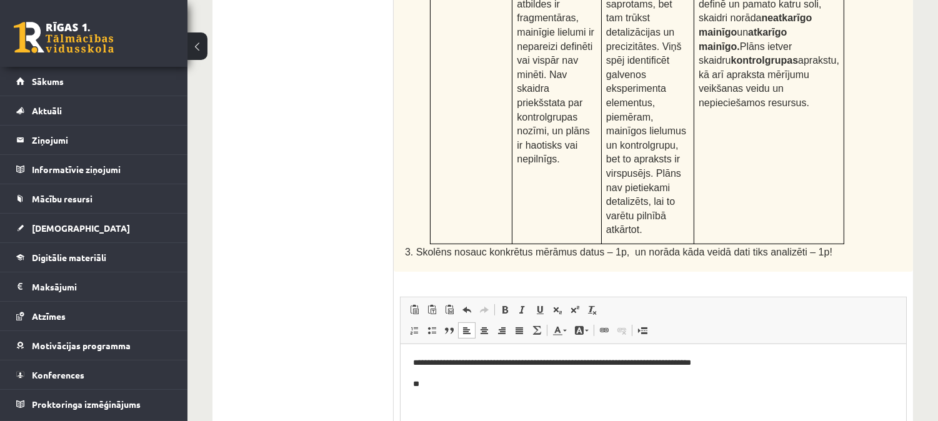
click at [416, 361] on p "**********" at bounding box center [653, 362] width 481 height 13
click at [417, 380] on p "**" at bounding box center [653, 384] width 481 height 13
click at [441, 379] on p "**" at bounding box center [653, 384] width 481 height 13
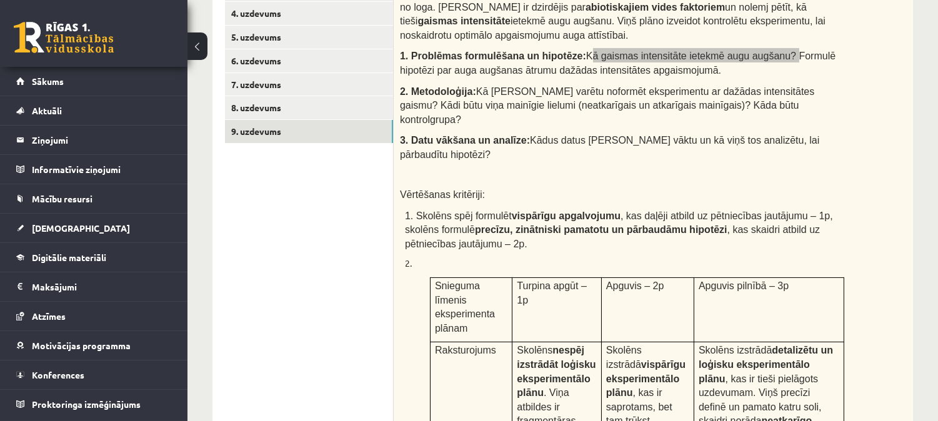
scroll to position [325, 0]
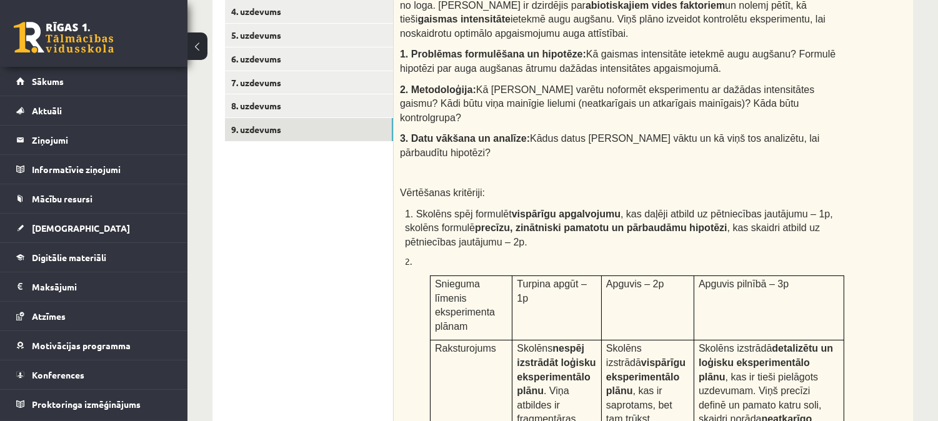
click at [631, 116] on div "Augu augšana un vides faktori Skolēns [PERSON_NAME] veic eksperimentu ar istaba…" at bounding box center [653, 307] width 519 height 731
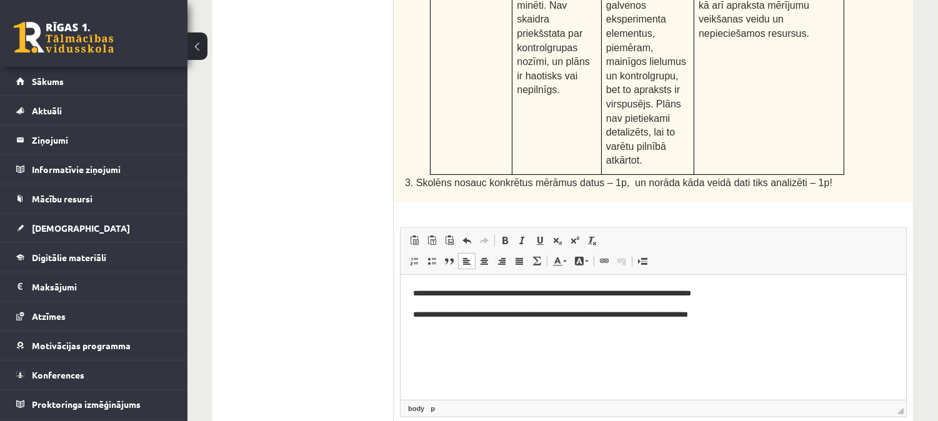
scroll to position [780, 0]
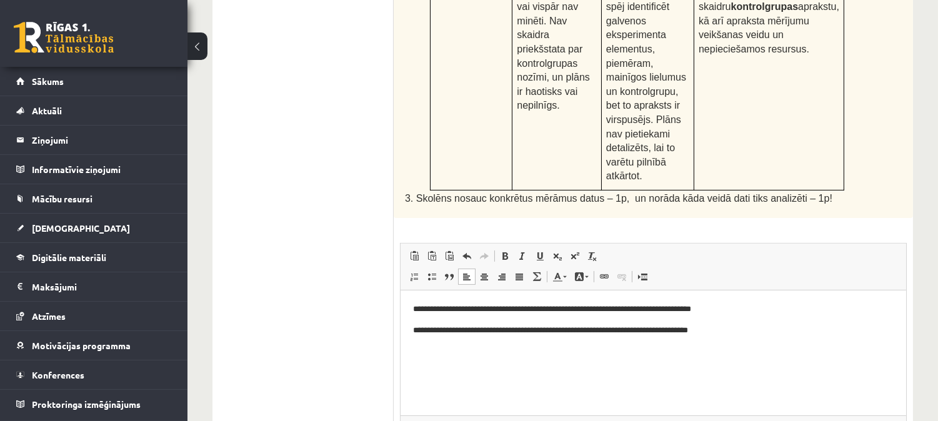
click at [740, 325] on p "**********" at bounding box center [653, 330] width 481 height 13
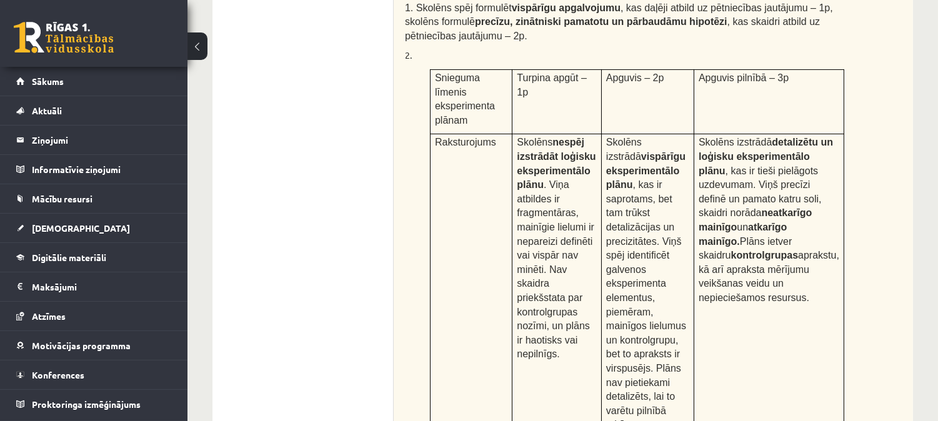
scroll to position [765, 0]
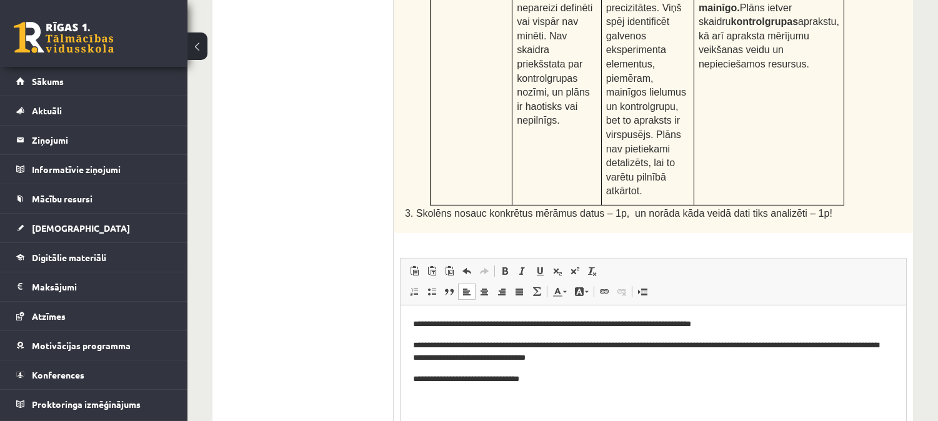
click at [461, 378] on p "**********" at bounding box center [653, 379] width 481 height 13
click at [597, 388] on html "**********" at bounding box center [653, 351] width 506 height 93
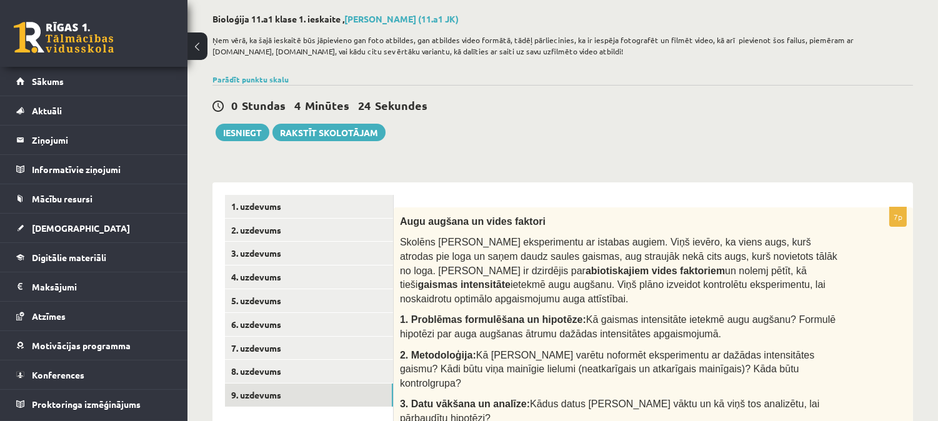
scroll to position [32, 0]
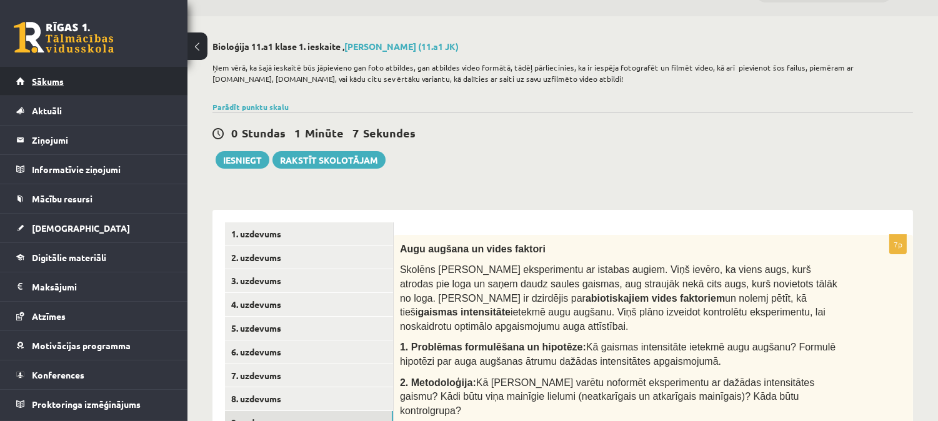
click at [119, 86] on link "Sākums" at bounding box center [94, 81] width 156 height 29
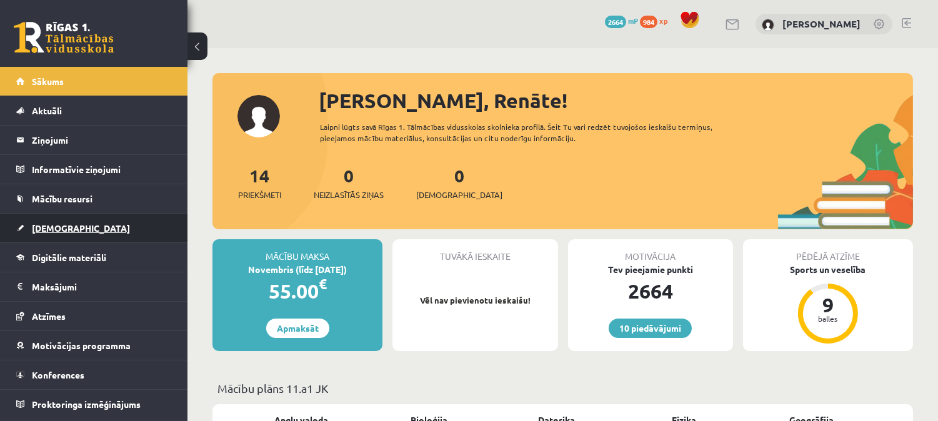
click at [99, 223] on link "[DEMOGRAPHIC_DATA]" at bounding box center [94, 228] width 156 height 29
